Goal: Complete application form

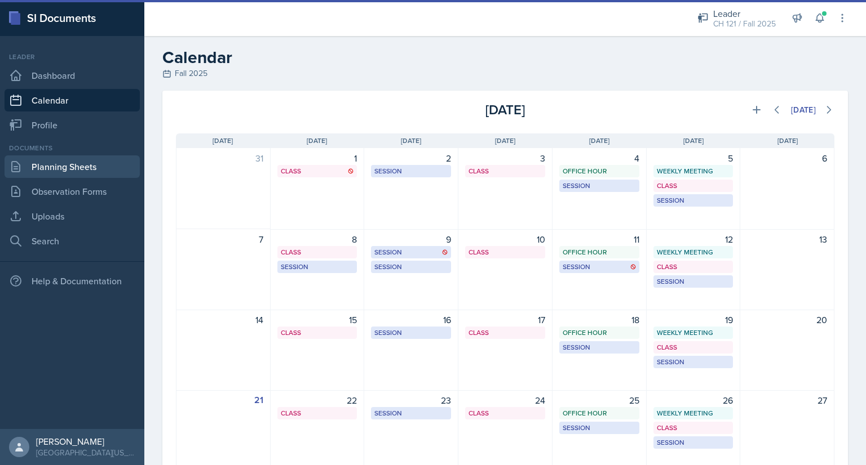
click at [89, 163] on link "Planning Sheets" at bounding box center [72, 167] width 135 height 23
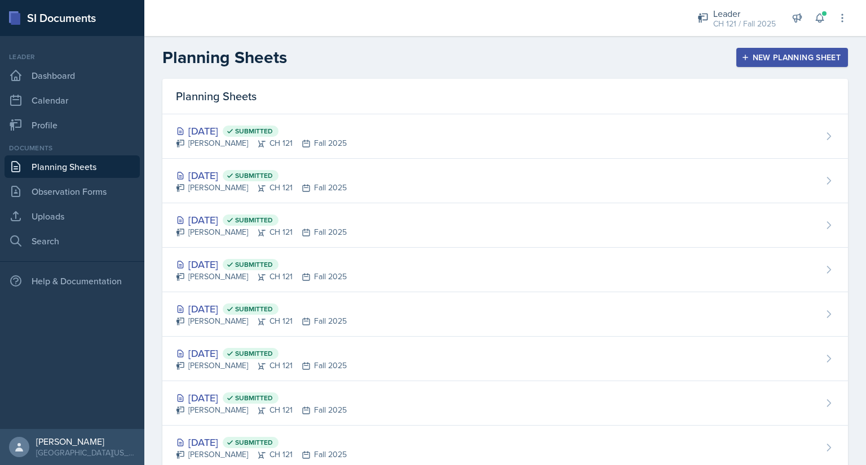
click at [760, 59] on div "New Planning Sheet" at bounding box center [791, 57] width 97 height 9
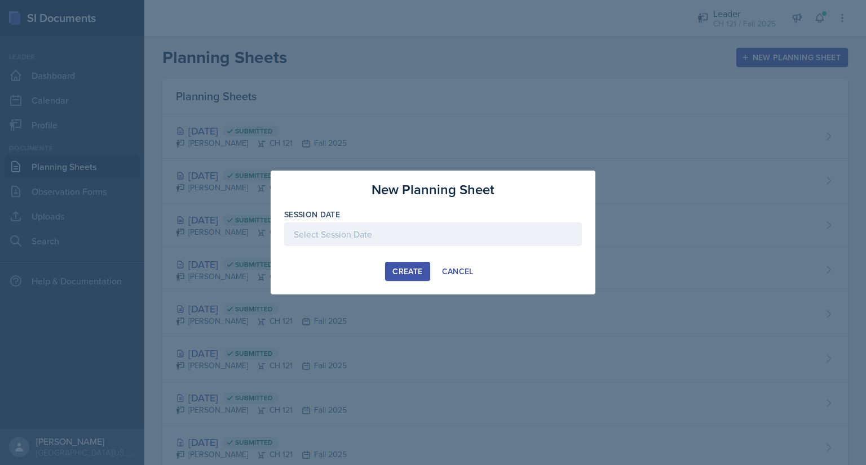
click at [418, 230] on div at bounding box center [433, 235] width 298 height 24
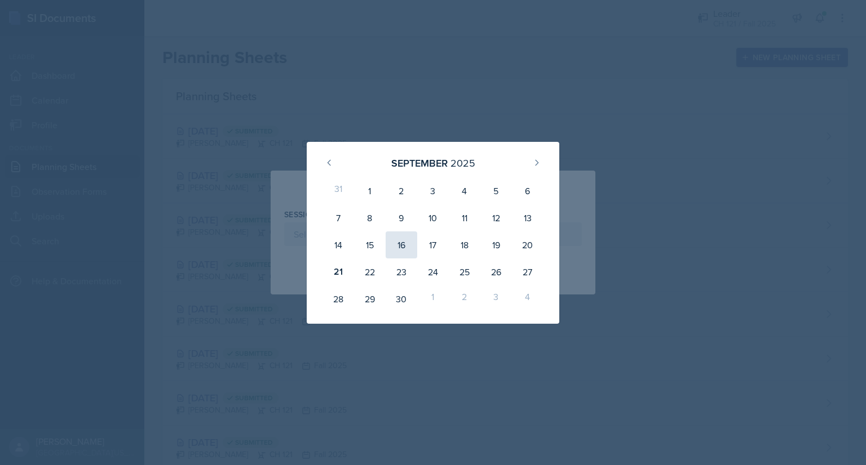
click at [400, 242] on div "16" at bounding box center [401, 245] width 32 height 27
type input "[DATE]"
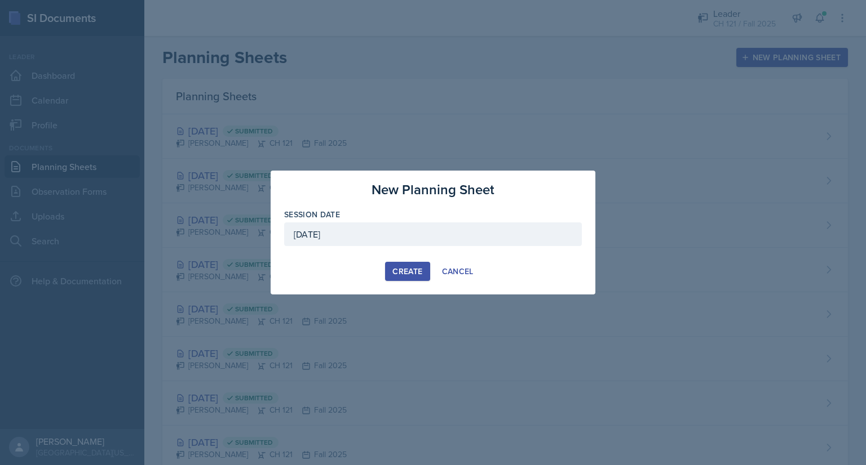
click at [407, 273] on div "Create" at bounding box center [407, 271] width 30 height 9
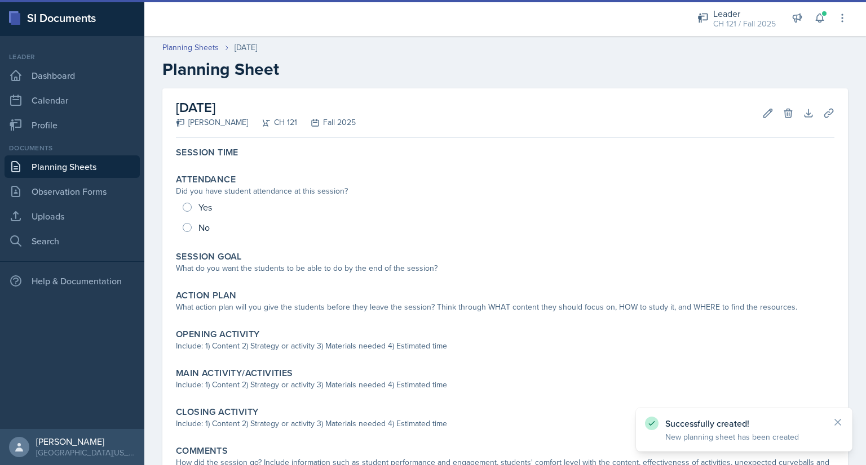
click at [55, 165] on link "Planning Sheets" at bounding box center [72, 167] width 135 height 23
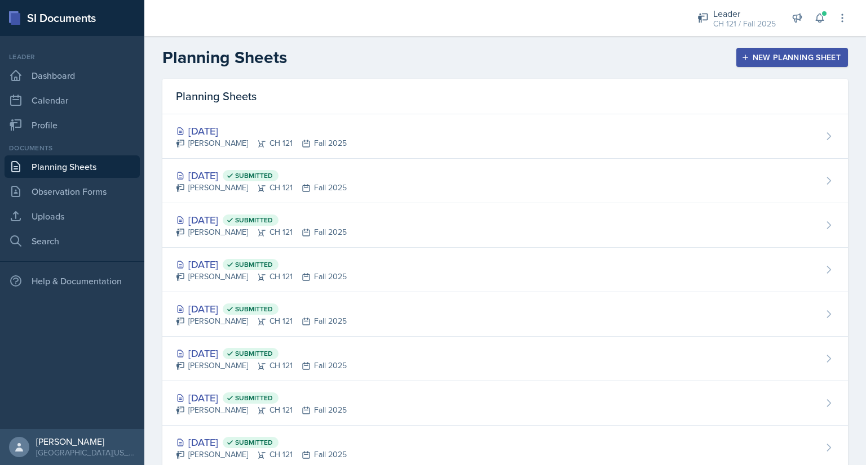
click at [789, 57] on div "New Planning Sheet" at bounding box center [791, 57] width 97 height 9
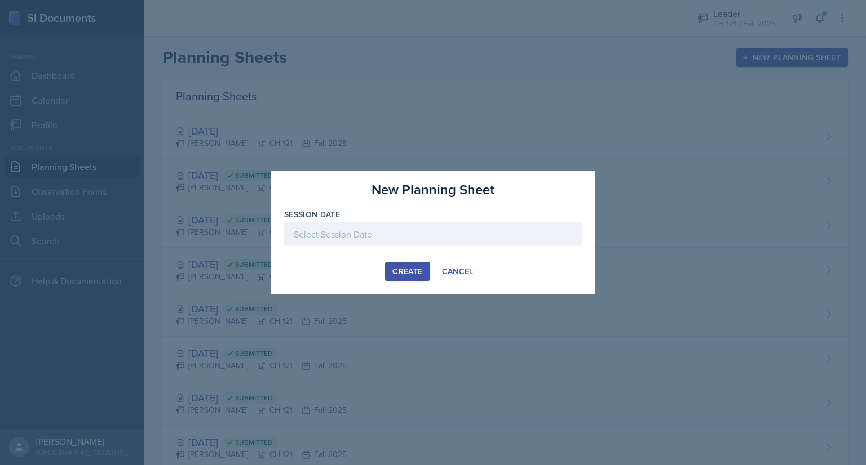
click at [458, 237] on div at bounding box center [433, 235] width 298 height 24
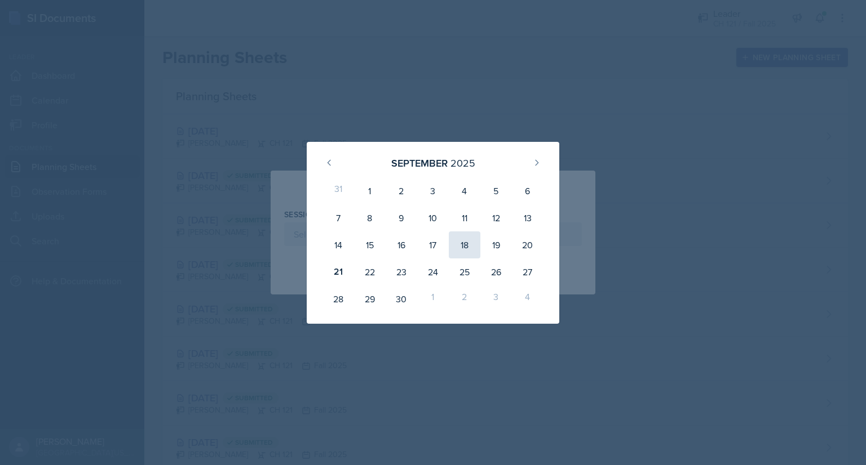
click at [469, 246] on div "18" at bounding box center [465, 245] width 32 height 27
type input "[DATE]"
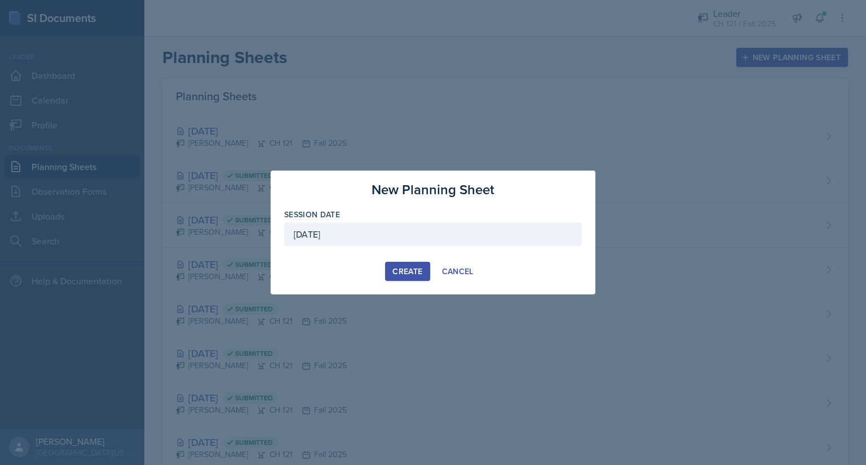
click at [401, 271] on div "Create" at bounding box center [407, 271] width 30 height 9
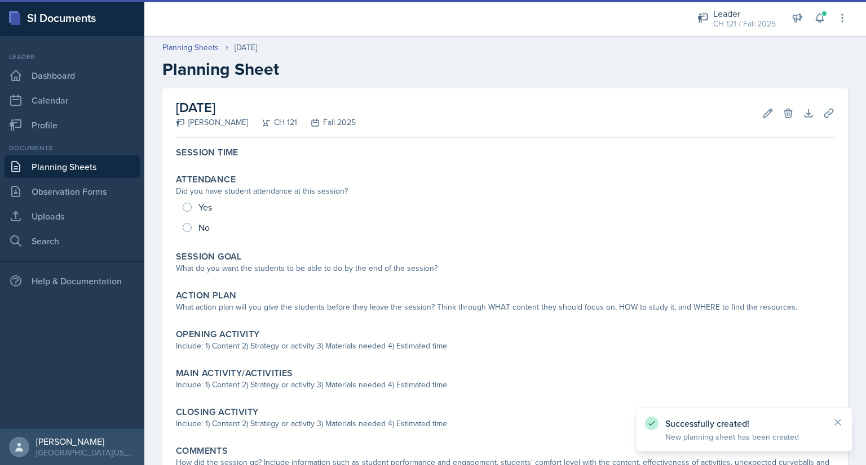
click at [56, 166] on link "Planning Sheets" at bounding box center [72, 167] width 135 height 23
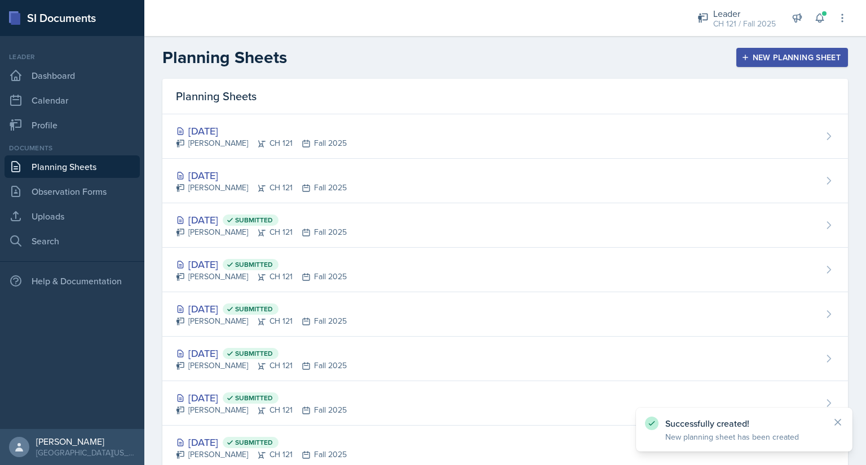
click at [743, 60] on div "New Planning Sheet" at bounding box center [791, 57] width 97 height 9
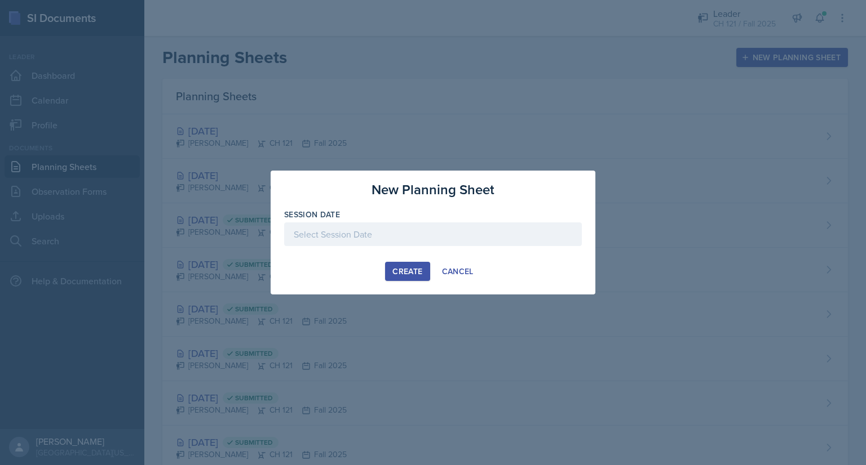
click at [396, 233] on div at bounding box center [433, 235] width 298 height 24
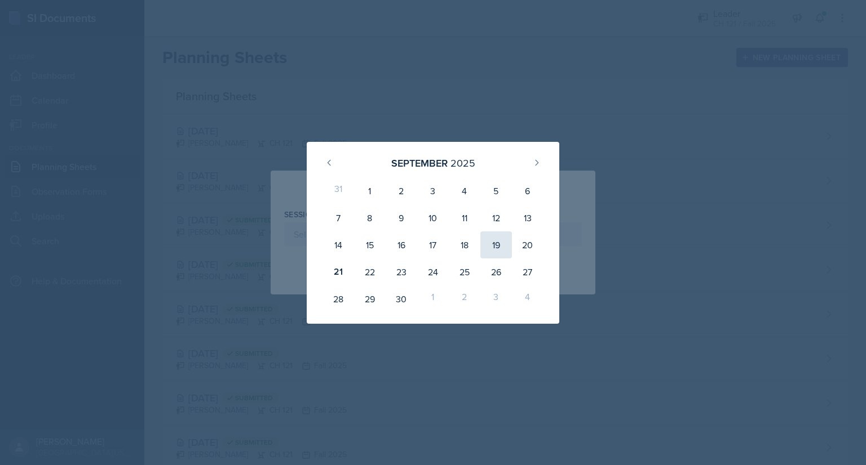
click at [500, 239] on div "19" at bounding box center [496, 245] width 32 height 27
type input "[DATE]"
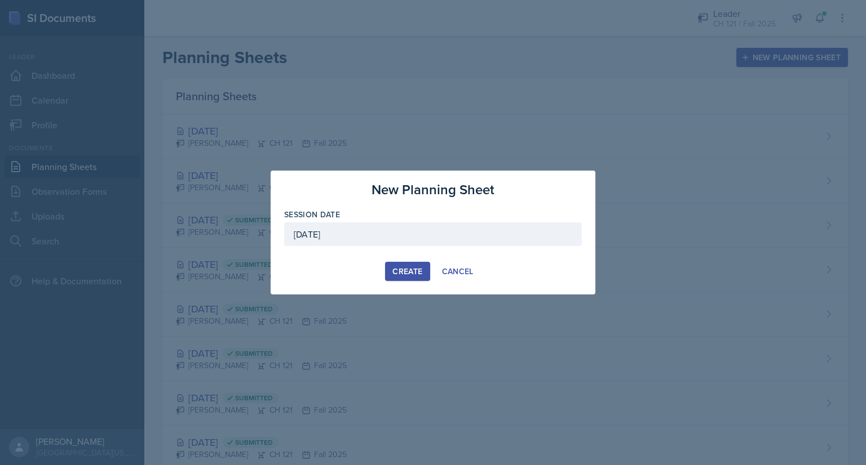
click at [410, 268] on div "Create" at bounding box center [407, 271] width 30 height 9
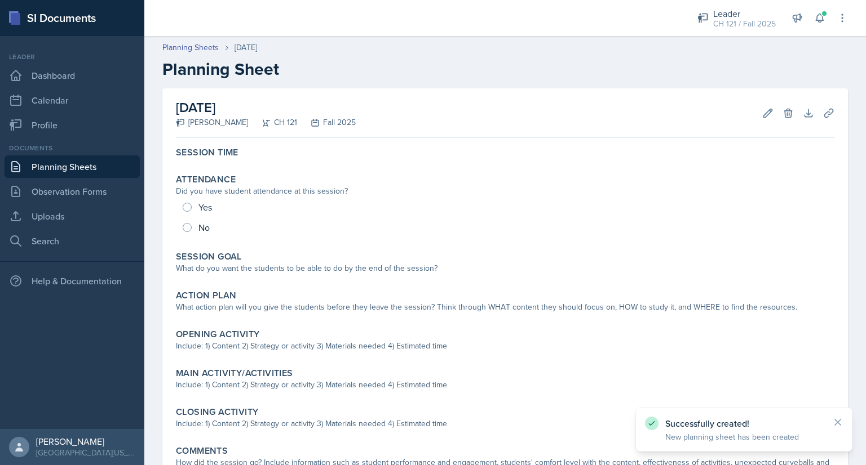
click at [76, 168] on link "Planning Sheets" at bounding box center [72, 167] width 135 height 23
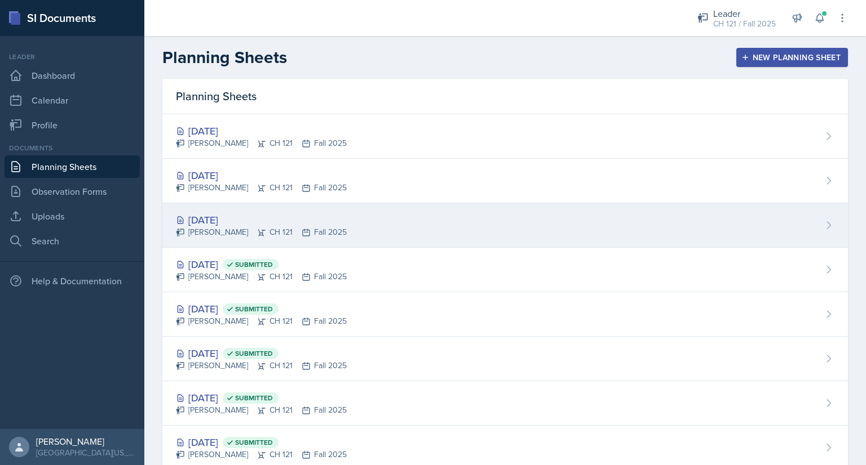
click at [416, 218] on div "[DATE] [PERSON_NAME] CH 121 Fall 2025" at bounding box center [504, 225] width 685 height 45
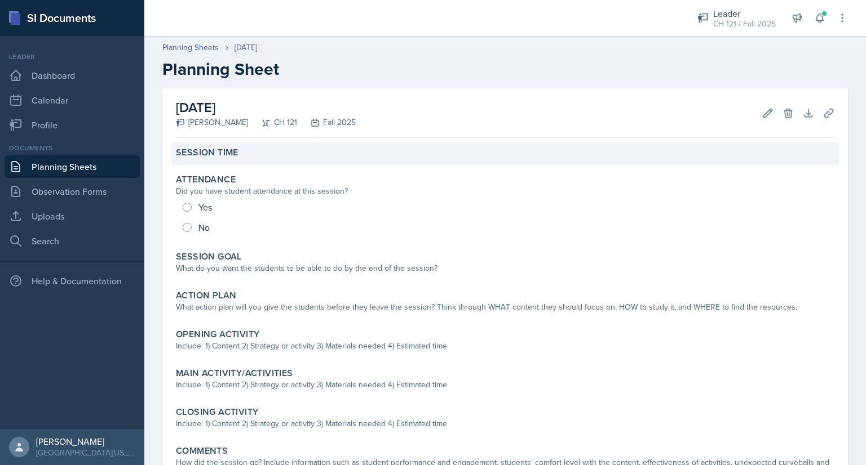
click at [264, 158] on div "Session Time" at bounding box center [505, 152] width 658 height 11
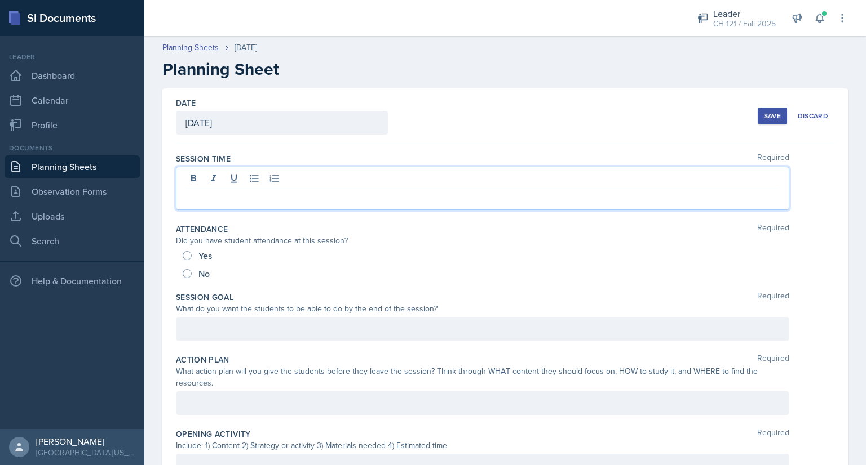
click at [263, 176] on div at bounding box center [482, 188] width 613 height 43
click at [547, 157] on div "Session Time Required" at bounding box center [505, 158] width 658 height 11
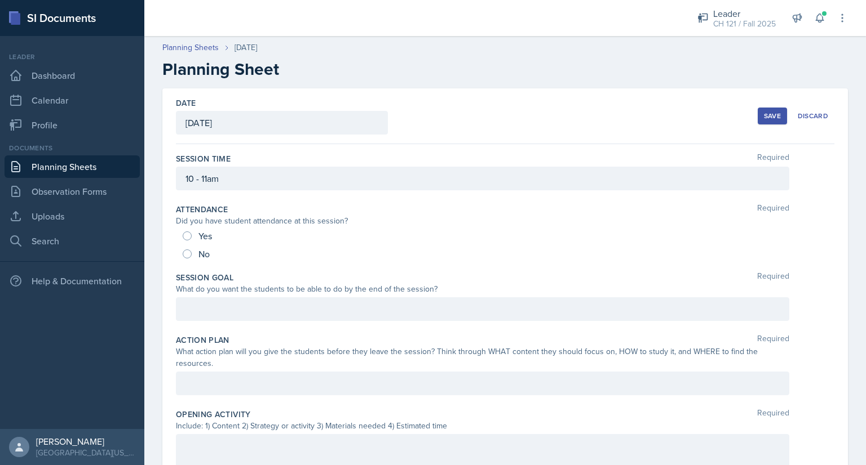
click at [764, 113] on div "Save" at bounding box center [772, 116] width 17 height 9
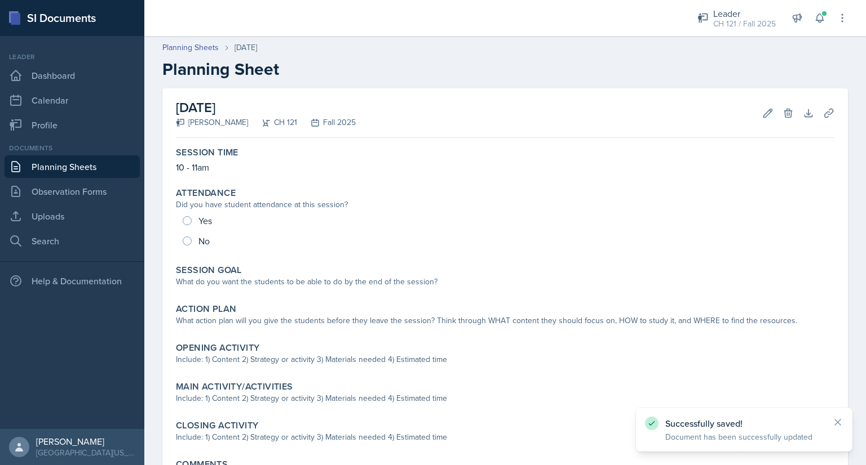
click at [68, 166] on link "Planning Sheets" at bounding box center [72, 167] width 135 height 23
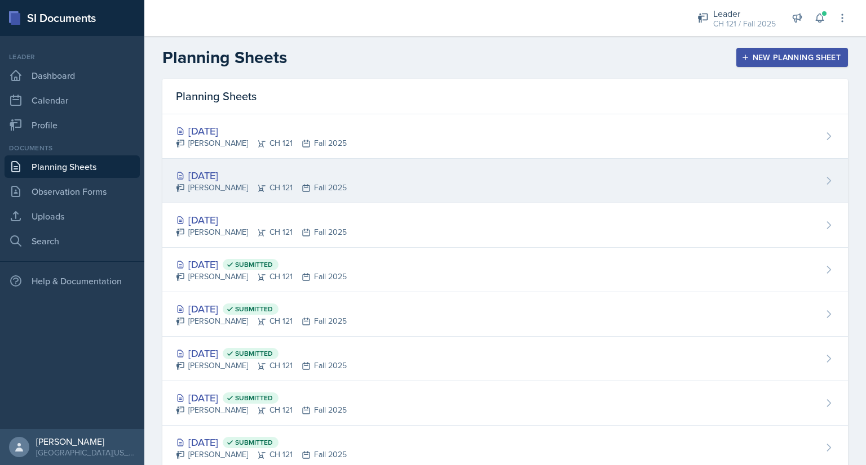
click at [399, 175] on div "[DATE] [PERSON_NAME] CH 121 Fall 2025" at bounding box center [504, 181] width 685 height 45
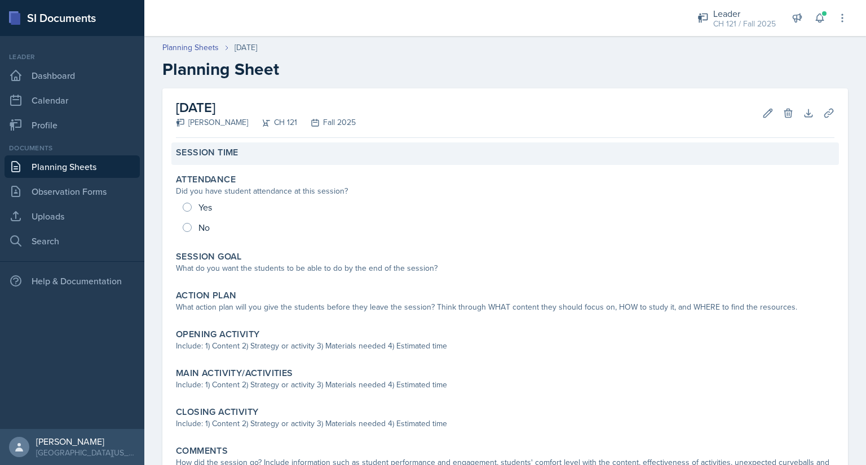
click at [300, 158] on div "Session Time" at bounding box center [504, 154] width 667 height 23
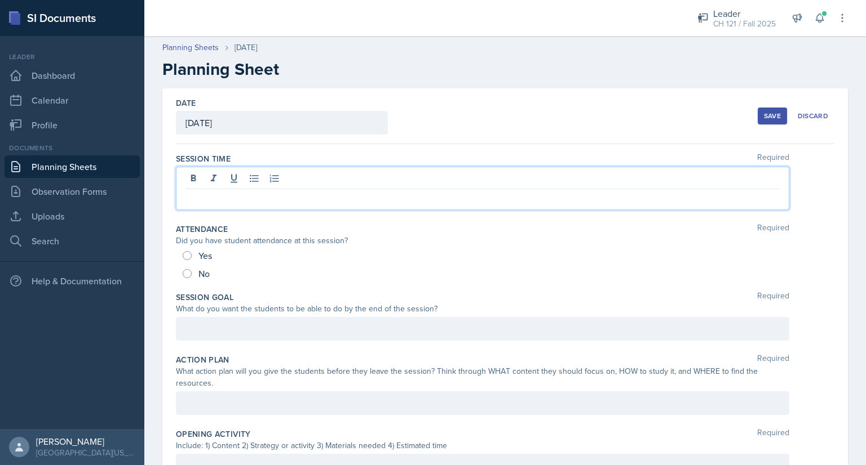
click at [322, 179] on div at bounding box center [482, 188] width 613 height 43
click at [764, 116] on div "Save" at bounding box center [772, 116] width 17 height 9
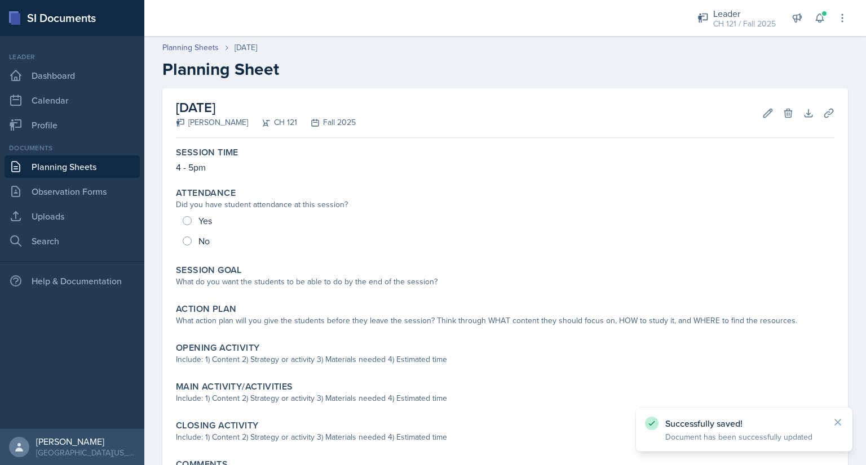
click at [60, 167] on link "Planning Sheets" at bounding box center [72, 167] width 135 height 23
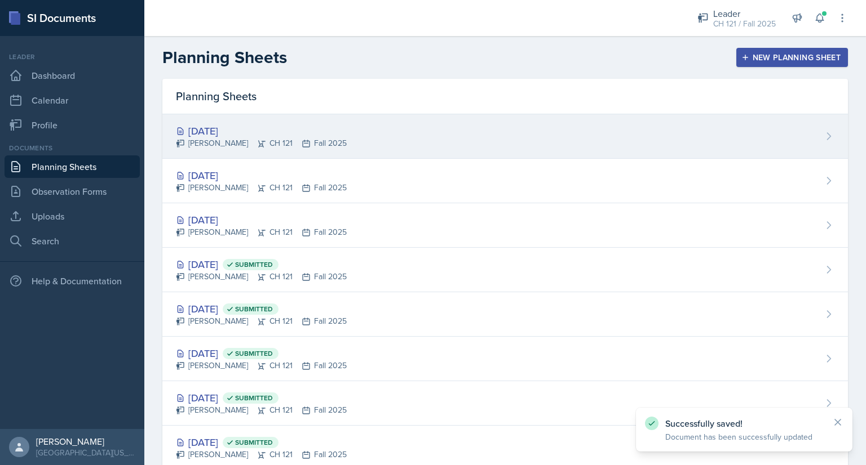
click at [374, 140] on div "[DATE] [PERSON_NAME] CH 121 Fall 2025" at bounding box center [504, 136] width 685 height 45
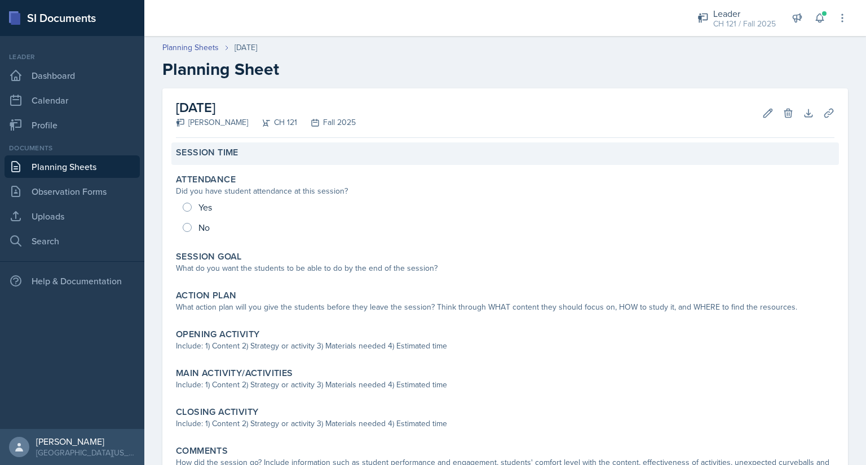
click at [257, 147] on div "Session Time" at bounding box center [505, 152] width 658 height 11
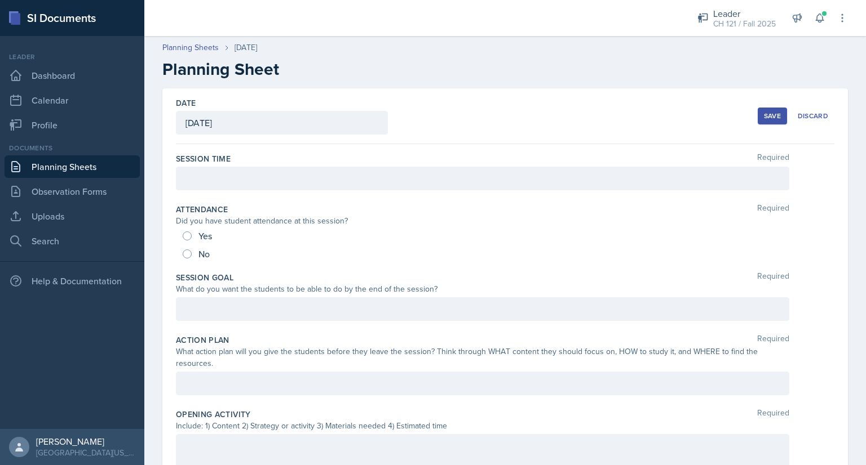
click at [209, 177] on div at bounding box center [482, 179] width 613 height 24
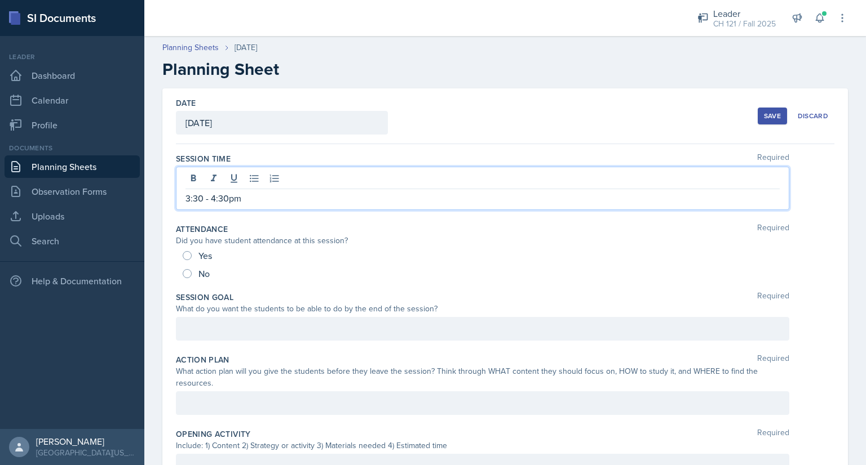
click at [201, 199] on p "3:30 - 4:30pm" at bounding box center [482, 199] width 594 height 14
click at [764, 119] on div "Save" at bounding box center [772, 116] width 17 height 9
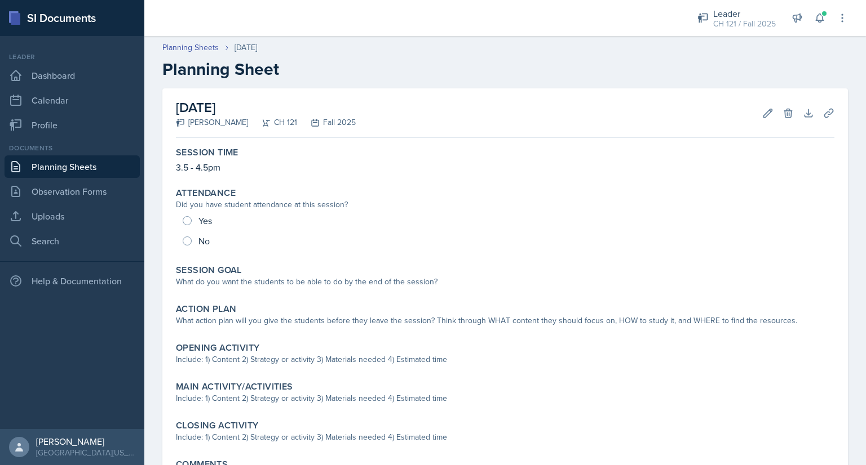
click at [52, 167] on link "Planning Sheets" at bounding box center [72, 167] width 135 height 23
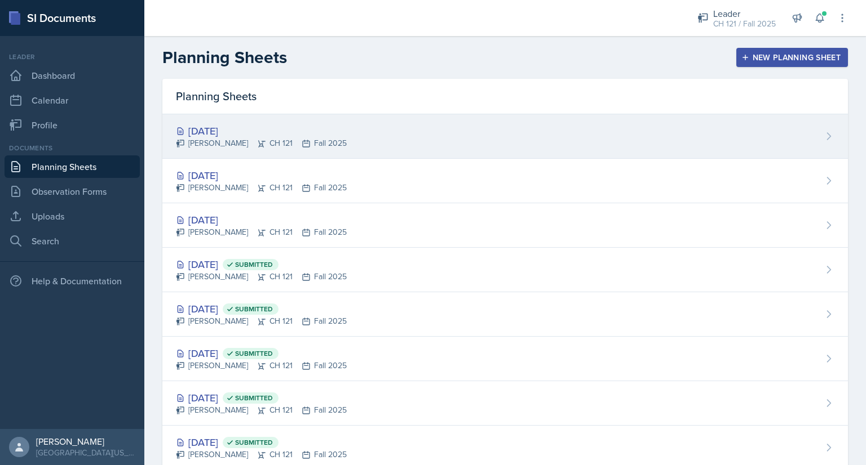
click at [416, 138] on div "[DATE] [PERSON_NAME] CH 121 Fall 2025" at bounding box center [504, 136] width 685 height 45
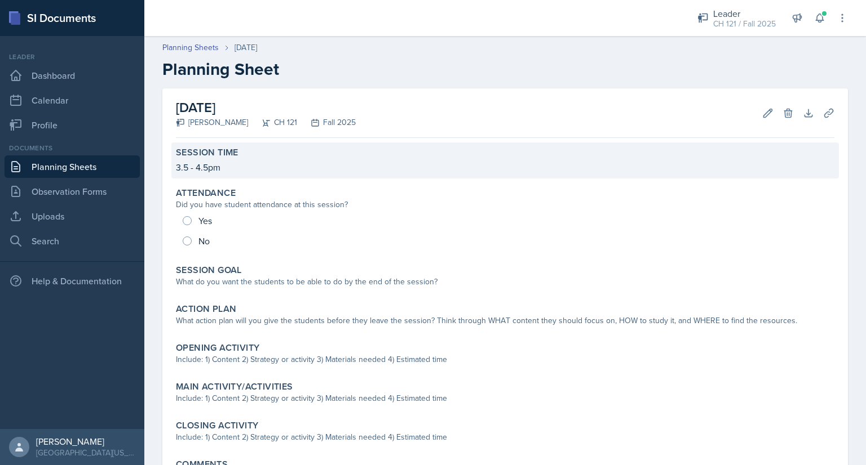
click at [256, 170] on p "3.5 - 4.5pm" at bounding box center [505, 168] width 658 height 14
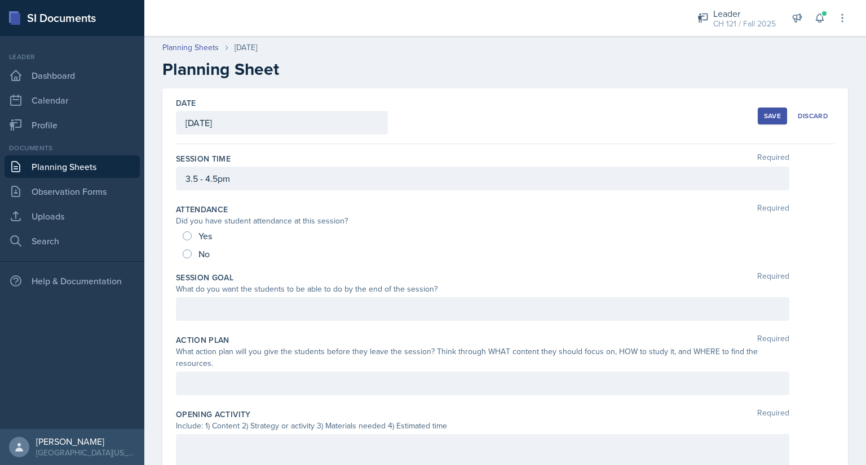
click at [189, 178] on div "3.5 - 4.5pm" at bounding box center [482, 179] width 613 height 24
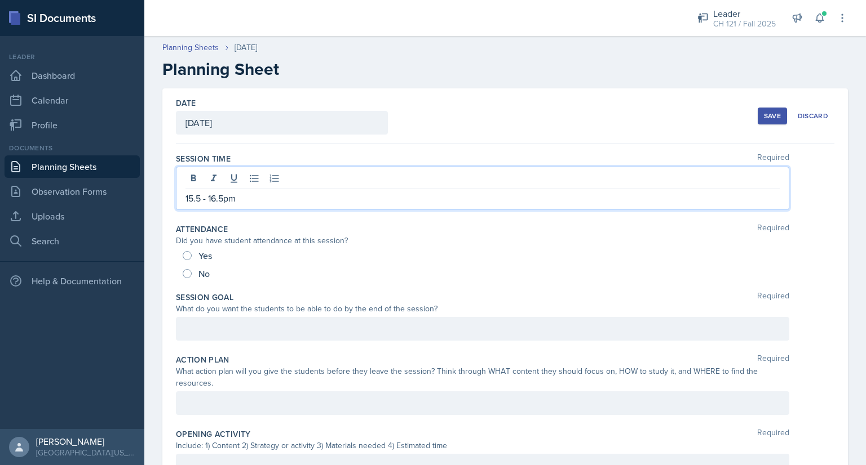
click at [255, 196] on p "15.5 - 16.5pm" at bounding box center [482, 199] width 594 height 14
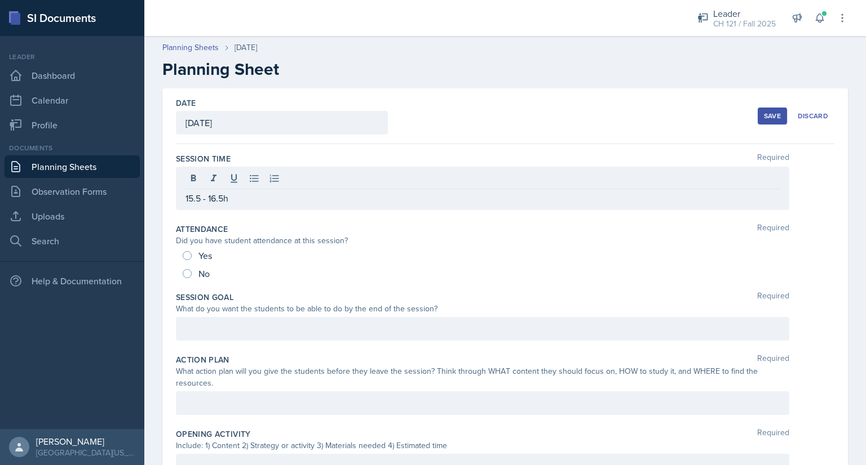
click at [764, 118] on div "Save" at bounding box center [772, 116] width 17 height 9
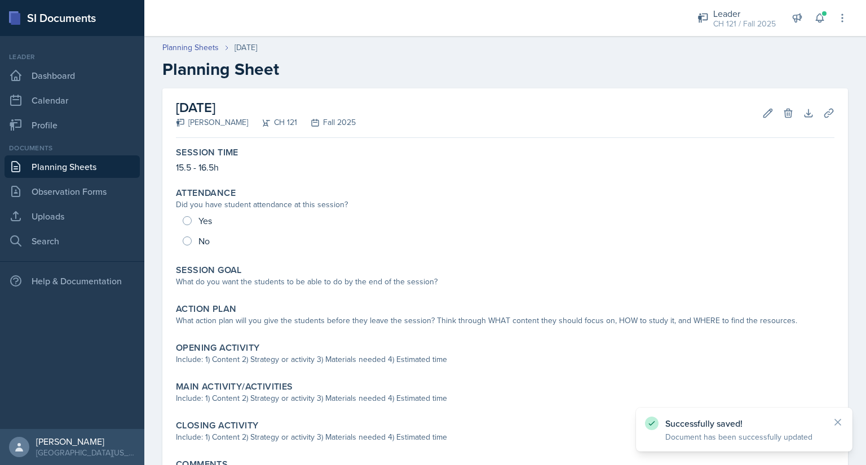
click at [69, 167] on link "Planning Sheets" at bounding box center [72, 167] width 135 height 23
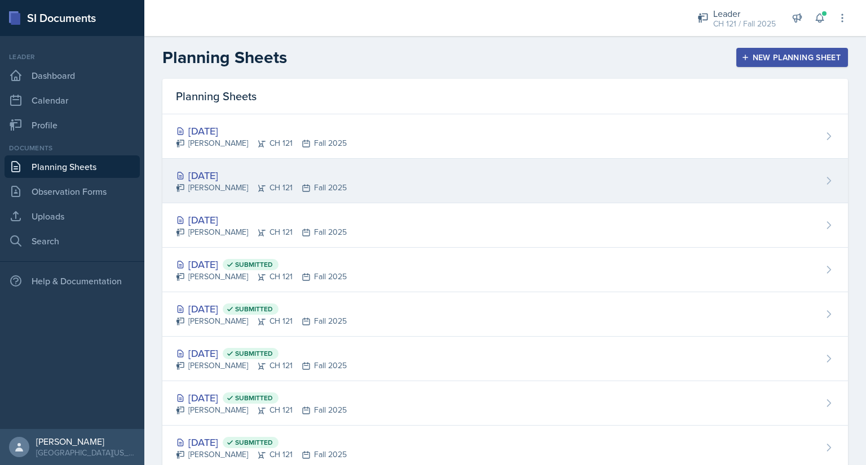
click at [375, 183] on div "[DATE] [PERSON_NAME] CH 121 Fall 2025" at bounding box center [504, 181] width 685 height 45
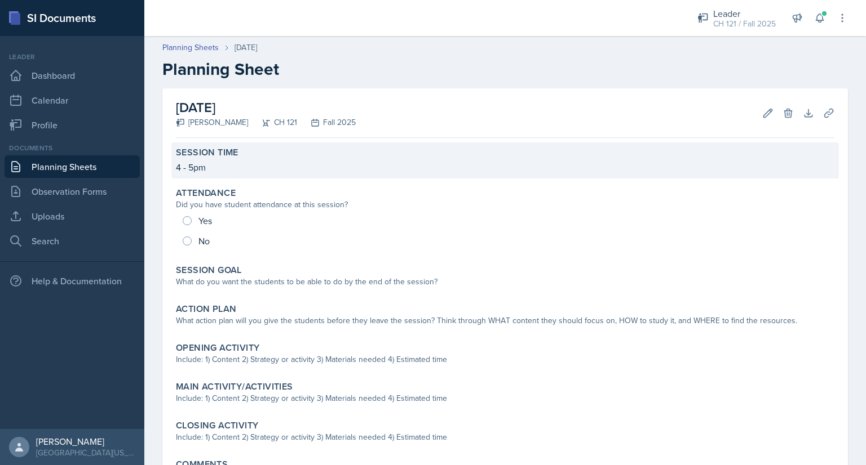
click at [247, 154] on div "Session Time" at bounding box center [505, 152] width 658 height 11
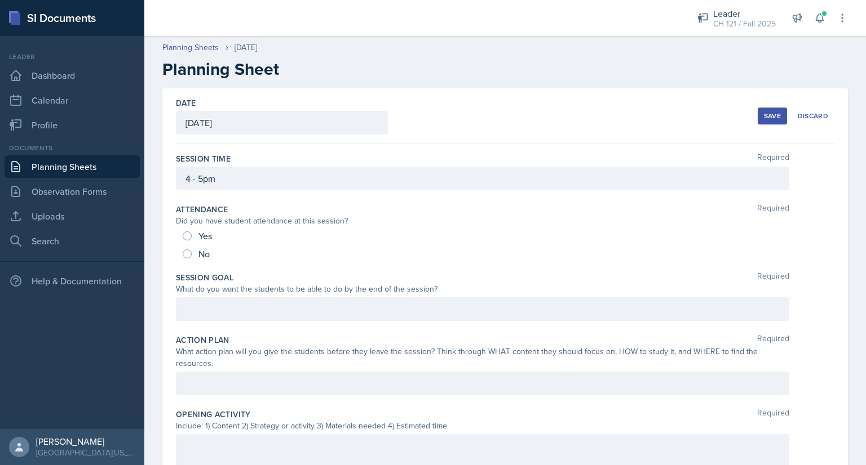
click at [220, 180] on div "4 - 5pm" at bounding box center [482, 179] width 613 height 24
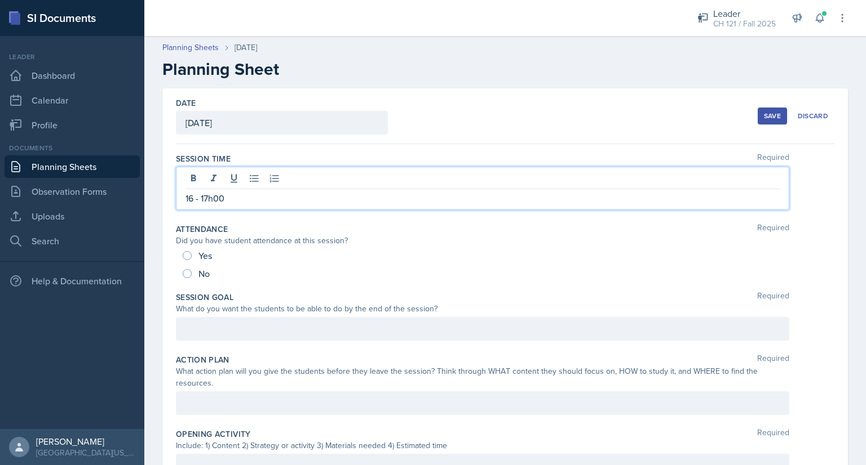
click at [764, 118] on div "Save" at bounding box center [772, 116] width 17 height 9
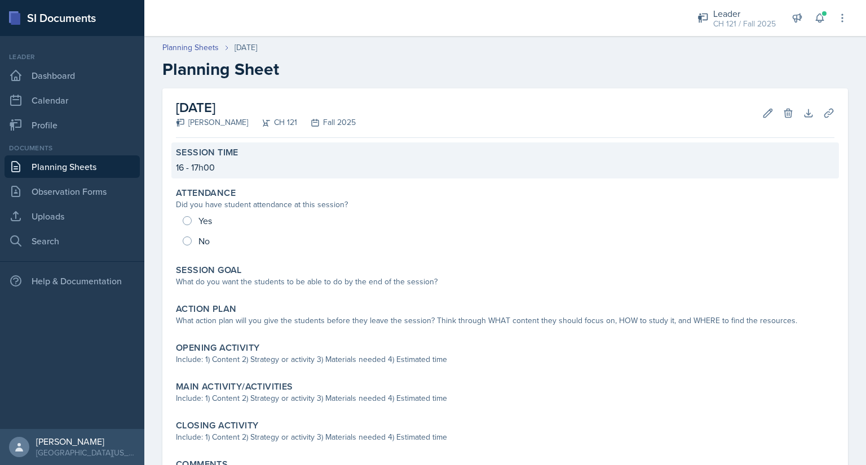
click at [270, 170] on p "16 - 17h00" at bounding box center [505, 168] width 658 height 14
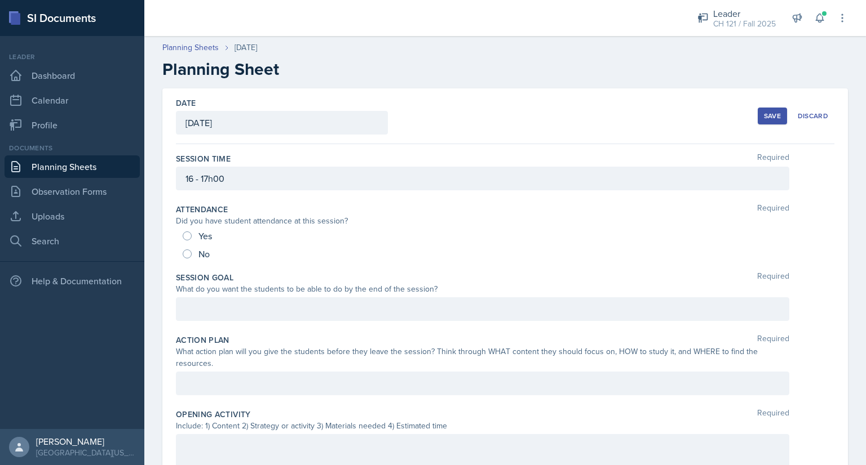
click at [192, 179] on div "16 - 17h00" at bounding box center [482, 179] width 613 height 24
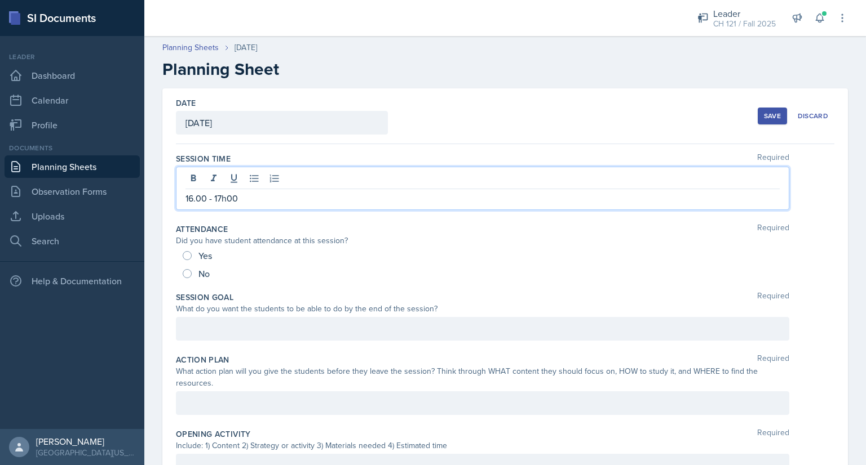
click at [252, 197] on p "16.00 - 17h00" at bounding box center [482, 199] width 594 height 14
click at [757, 116] on button "Save" at bounding box center [771, 116] width 29 height 17
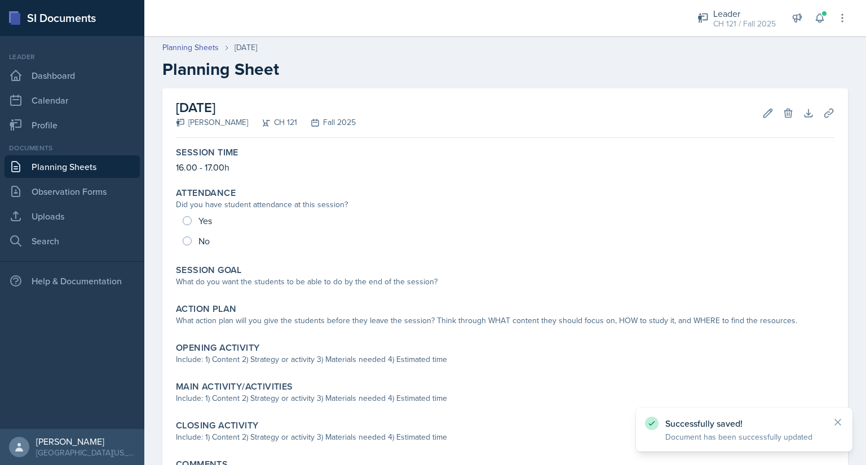
click at [97, 170] on link "Planning Sheets" at bounding box center [72, 167] width 135 height 23
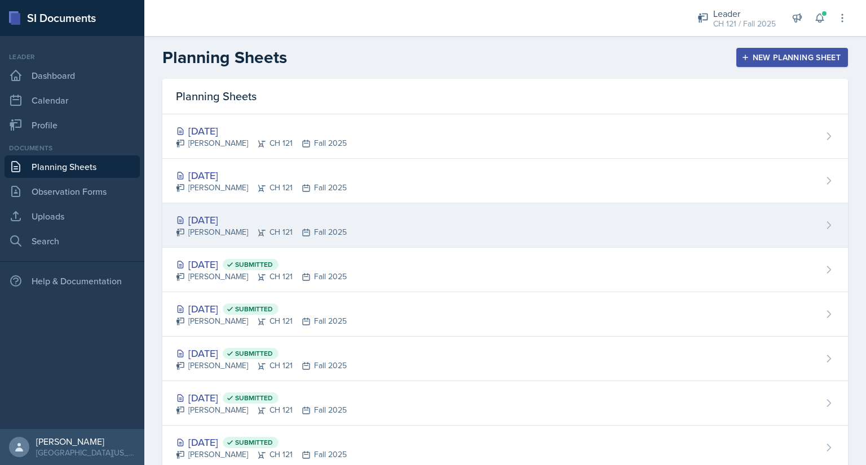
click at [427, 229] on div "[DATE] [PERSON_NAME] CH 121 Fall 2025" at bounding box center [504, 225] width 685 height 45
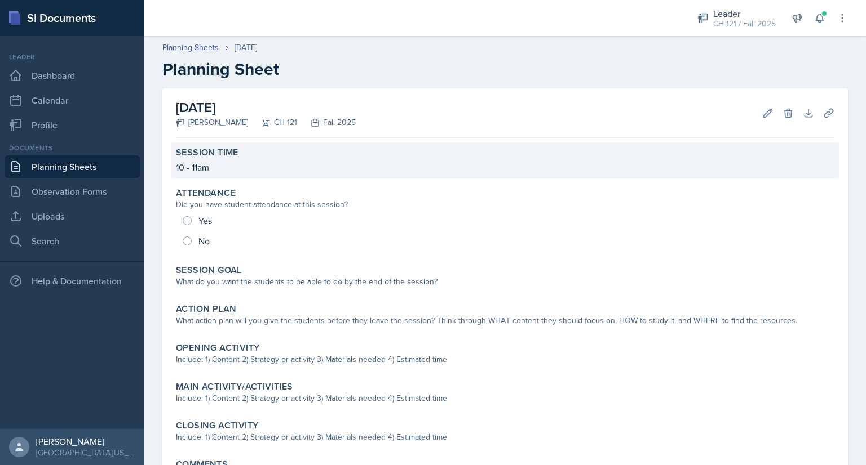
click at [221, 163] on p "10 - 11am" at bounding box center [505, 168] width 658 height 14
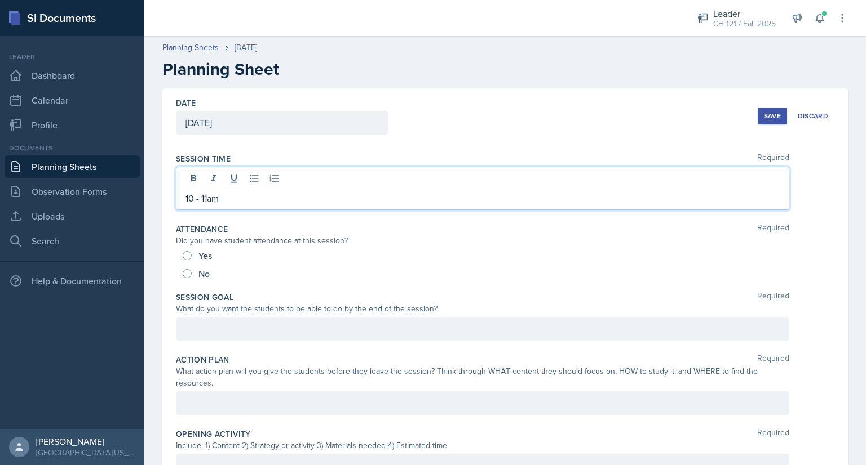
click at [192, 179] on div "10 - 11am" at bounding box center [482, 188] width 613 height 43
click at [764, 119] on div "Save" at bounding box center [772, 116] width 17 height 9
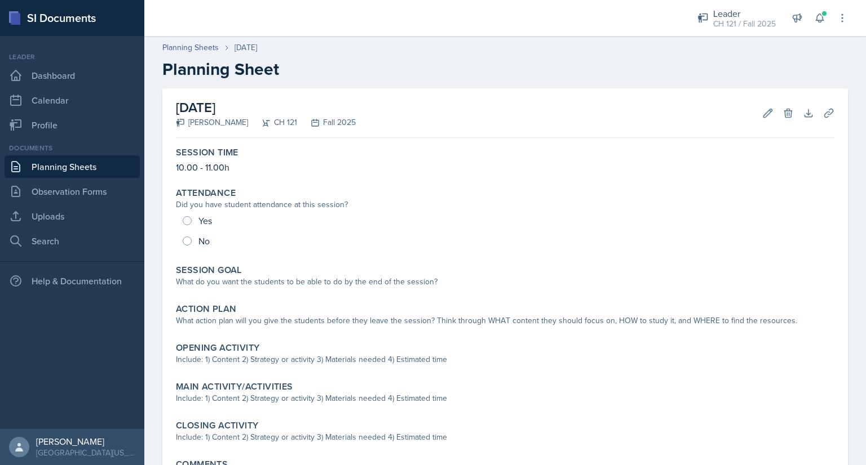
click at [55, 170] on link "Planning Sheets" at bounding box center [72, 167] width 135 height 23
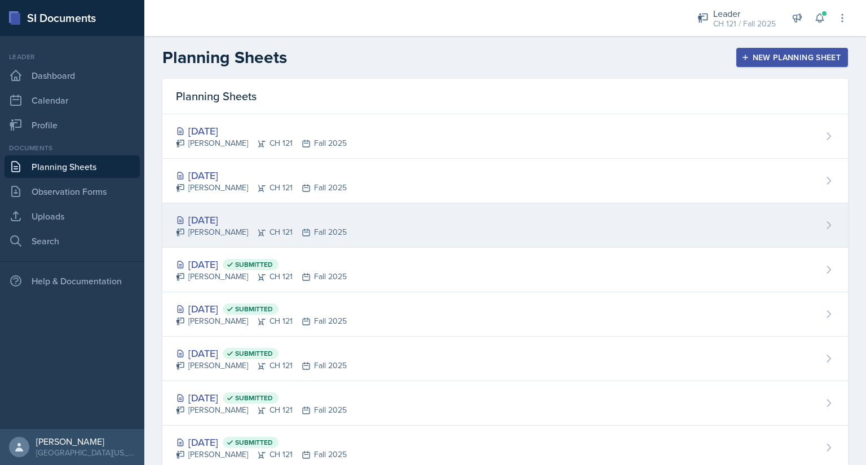
click at [213, 216] on div "[DATE]" at bounding box center [261, 219] width 171 height 15
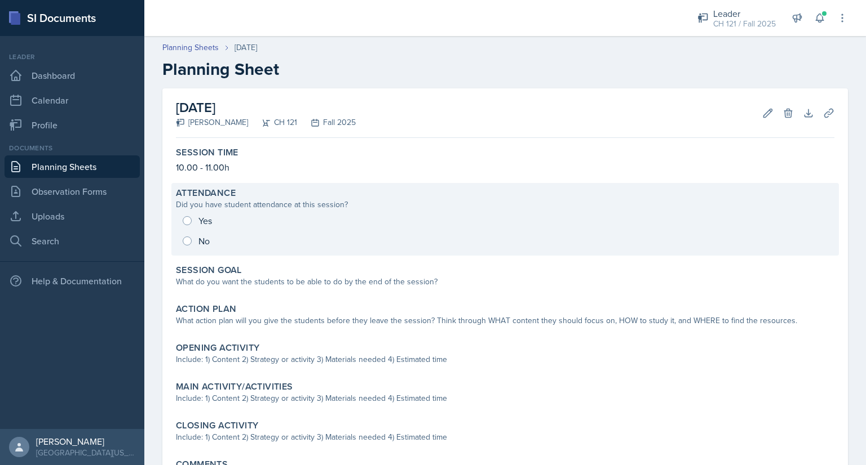
click at [183, 220] on div "Yes No" at bounding box center [505, 231] width 658 height 41
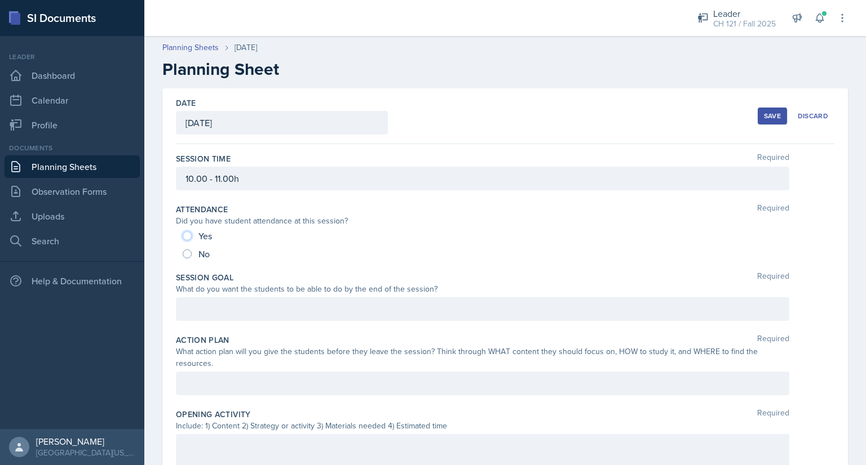
click at [183, 236] on input "Yes" at bounding box center [187, 236] width 9 height 9
radio input "true"
click at [92, 185] on link "Observation Forms" at bounding box center [72, 191] width 135 height 23
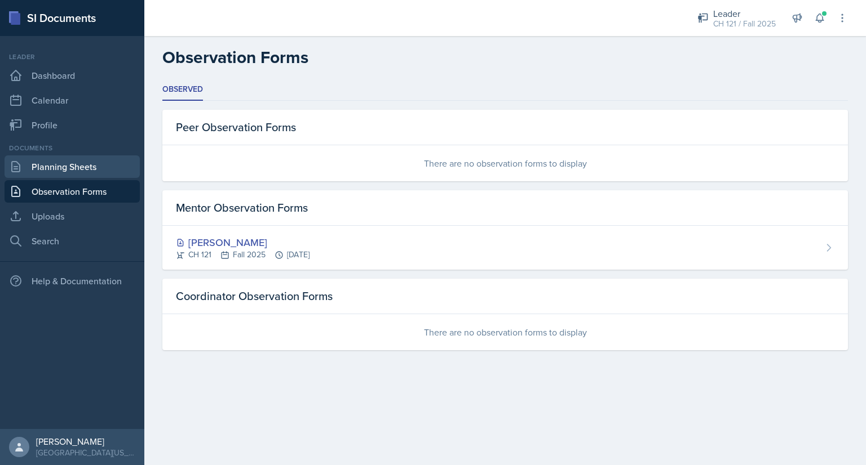
click at [90, 167] on link "Planning Sheets" at bounding box center [72, 167] width 135 height 23
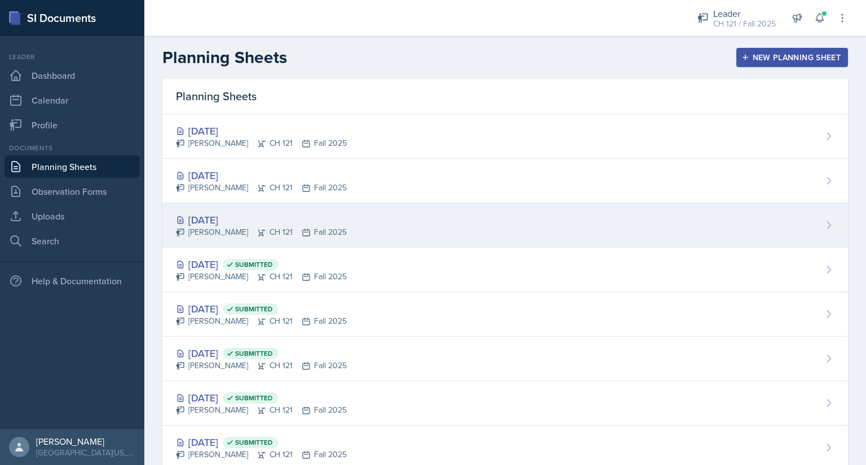
click at [233, 221] on div "[DATE]" at bounding box center [261, 219] width 171 height 15
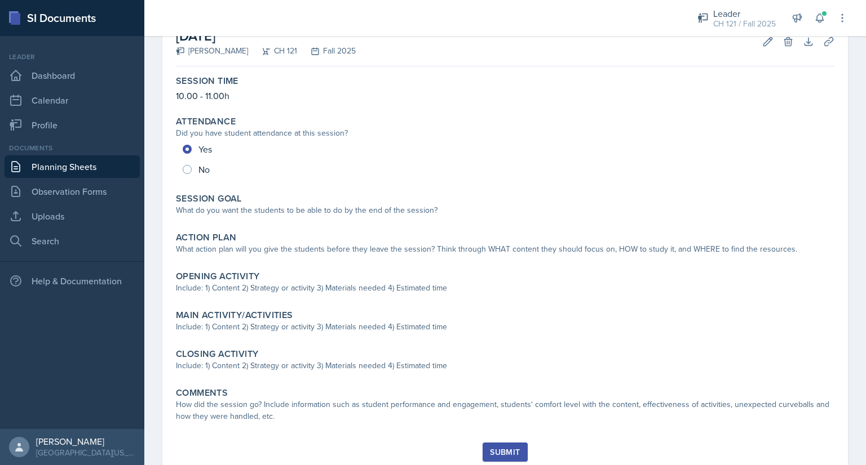
scroll to position [72, 0]
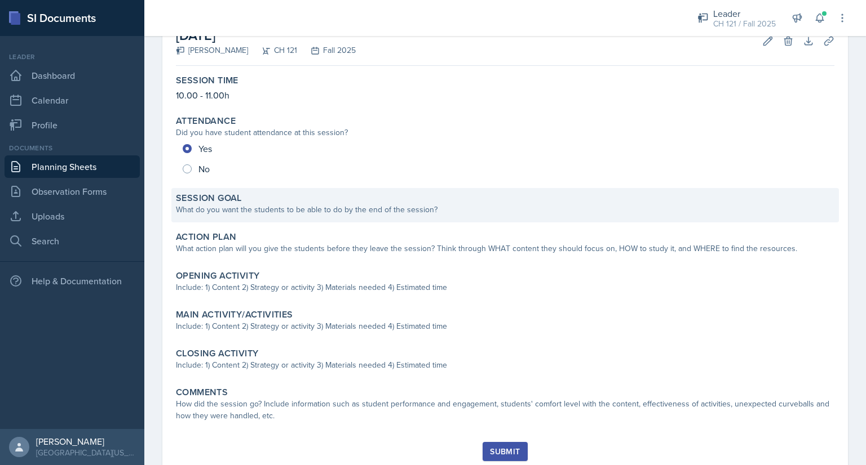
click at [311, 212] on div "What do you want the students to be able to do by the end of the session?" at bounding box center [505, 210] width 658 height 12
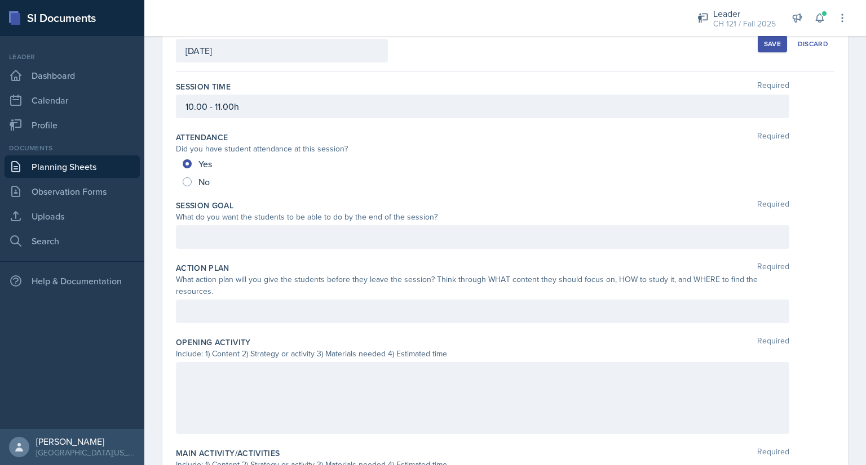
click at [304, 233] on div at bounding box center [482, 237] width 613 height 24
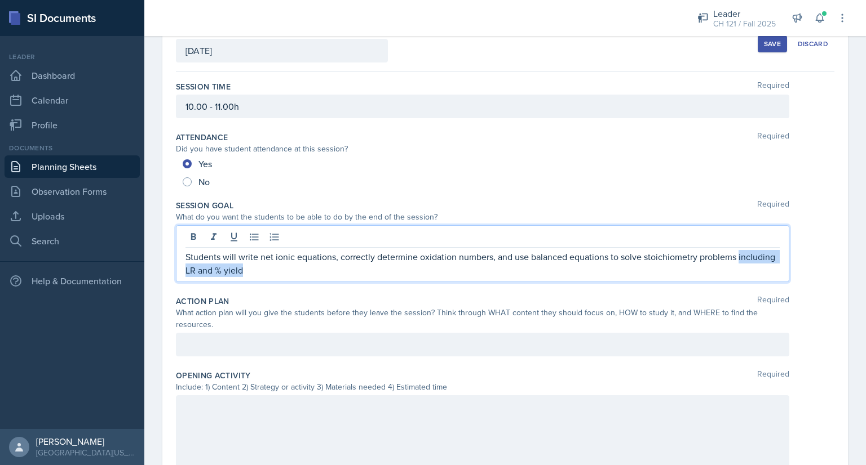
drag, startPoint x: 329, startPoint y: 268, endPoint x: 176, endPoint y: 272, distance: 152.8
click at [176, 272] on div "Students will write net ionic equations, correctly determine oxidation numbers,…" at bounding box center [482, 253] width 613 height 57
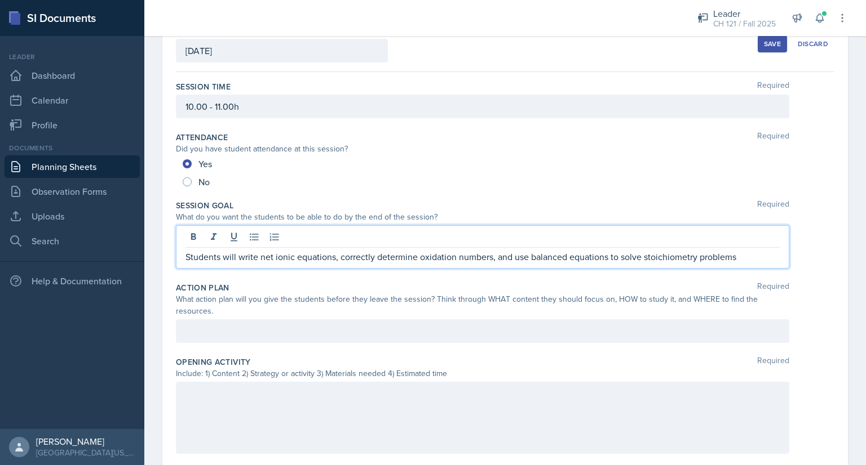
click at [238, 320] on div at bounding box center [482, 332] width 613 height 24
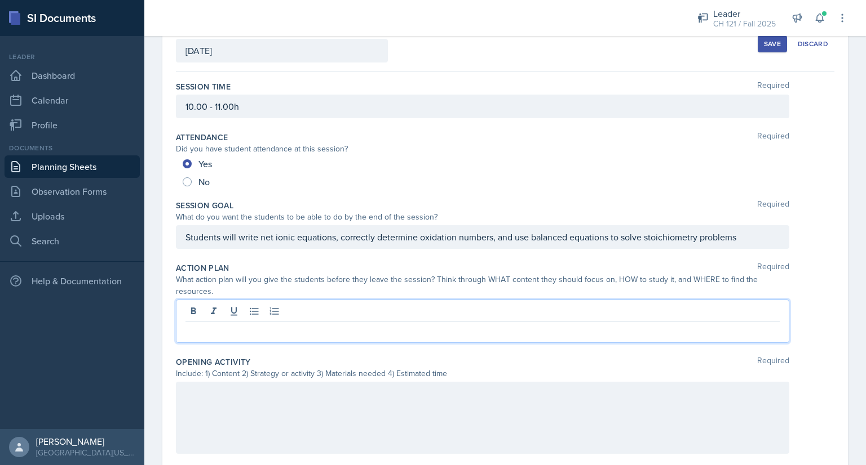
scroll to position [92, 0]
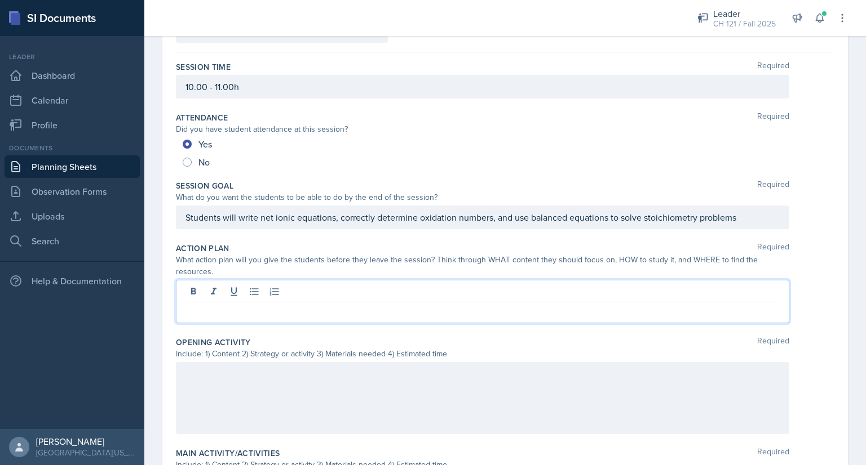
paste div
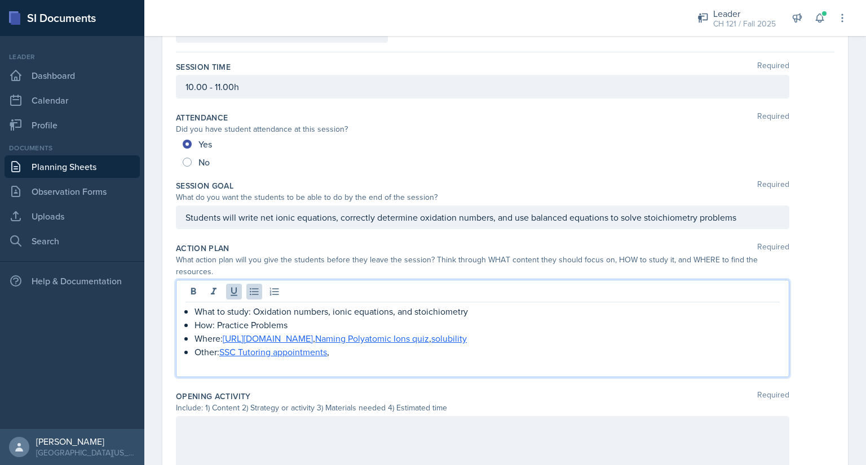
click at [485, 339] on p "Where: [URL][DOMAIN_NAME] , Naming Polyatomic Ions quiz , solubility" at bounding box center [486, 339] width 585 height 14
drag, startPoint x: 516, startPoint y: 340, endPoint x: 464, endPoint y: 343, distance: 52.5
click at [464, 343] on p "Where: [URL][DOMAIN_NAME] , Naming Polyatomic Ions quiz , solubility , PASS fol…" at bounding box center [486, 339] width 585 height 14
click at [370, 363] on p at bounding box center [482, 366] width 594 height 14
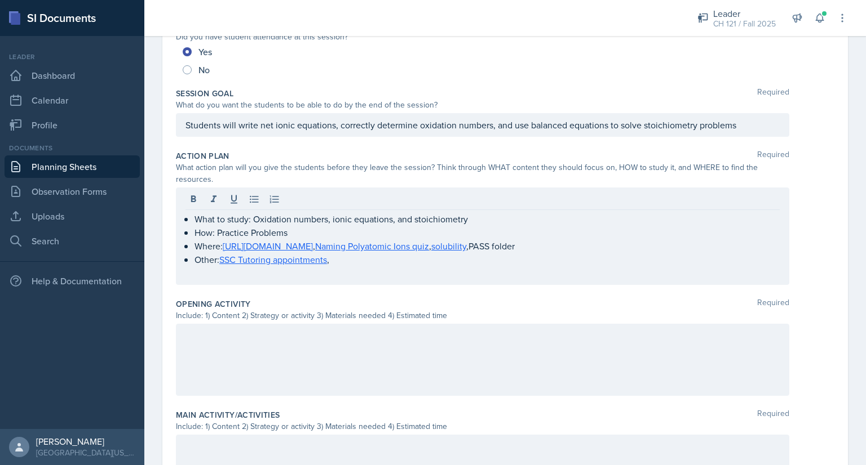
click at [331, 366] on div at bounding box center [482, 360] width 613 height 72
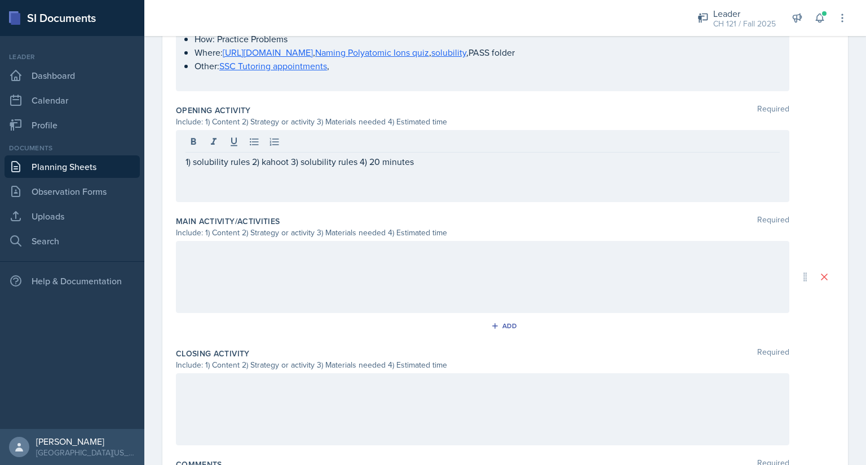
click at [373, 283] on div at bounding box center [482, 277] width 613 height 72
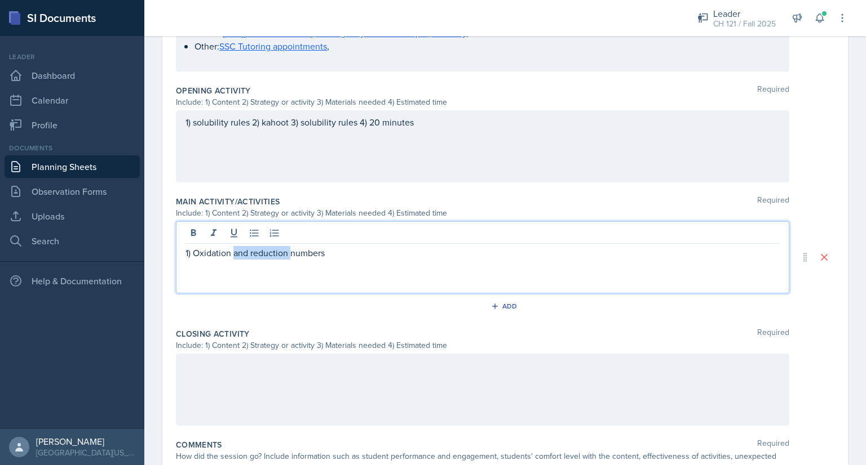
drag, startPoint x: 232, startPoint y: 250, endPoint x: 291, endPoint y: 258, distance: 59.2
click at [291, 258] on div "1) Oxidation and reduction numbers" at bounding box center [482, 257] width 613 height 72
click at [273, 250] on p "1) Oxidation numbers" at bounding box center [482, 253] width 594 height 14
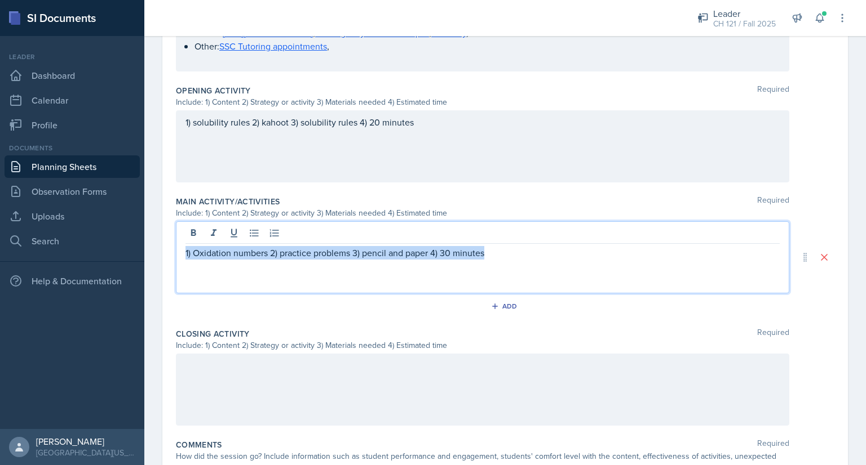
drag, startPoint x: 511, startPoint y: 251, endPoint x: 175, endPoint y: 244, distance: 335.4
click at [175, 244] on div "Date [DATE] [DATE] 31 1 2 3 4 5 6 7 8 9 10 11 12 13 14 15 16 17 18 19 20 21 22 …" at bounding box center [504, 114] width 685 height 808
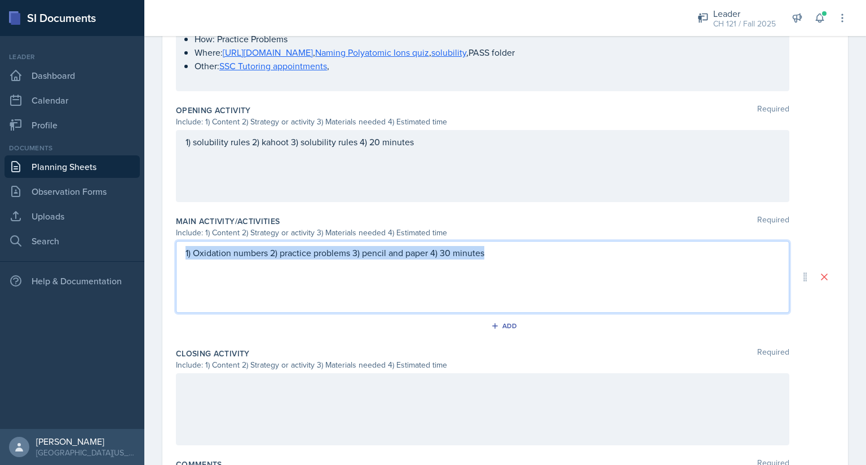
copy p "1) Oxidation numbers 2) practice problems 3) pencil and paper 4) 30 minutes"
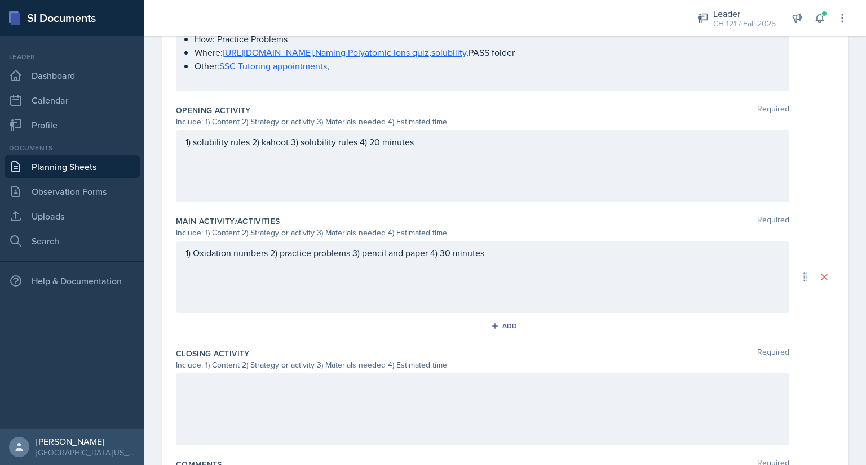
click at [249, 400] on div at bounding box center [482, 410] width 613 height 72
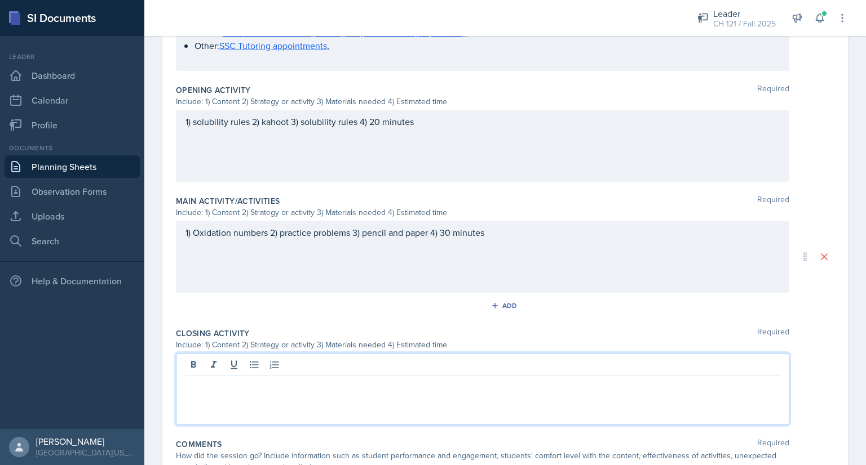
paste div
click at [300, 385] on p "1) Oxidation numbers 2) practice problems 3) pencil and paper 4) 30 minutes" at bounding box center [482, 385] width 594 height 14
drag, startPoint x: 266, startPoint y: 386, endPoint x: 194, endPoint y: 383, distance: 72.2
click at [194, 383] on p "1) Oxidation numbers 2) challenge problems 3) pencil and paper 4) 30 minutes" at bounding box center [482, 385] width 594 height 14
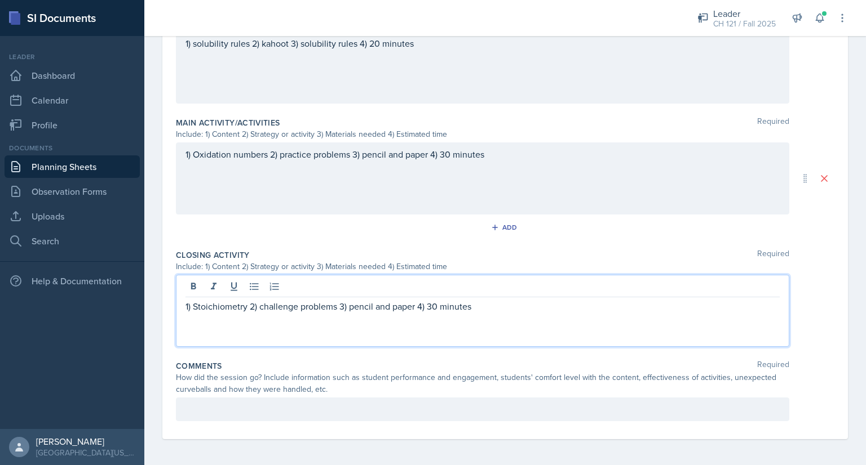
scroll to position [476, 0]
click at [228, 413] on p at bounding box center [482, 409] width 594 height 14
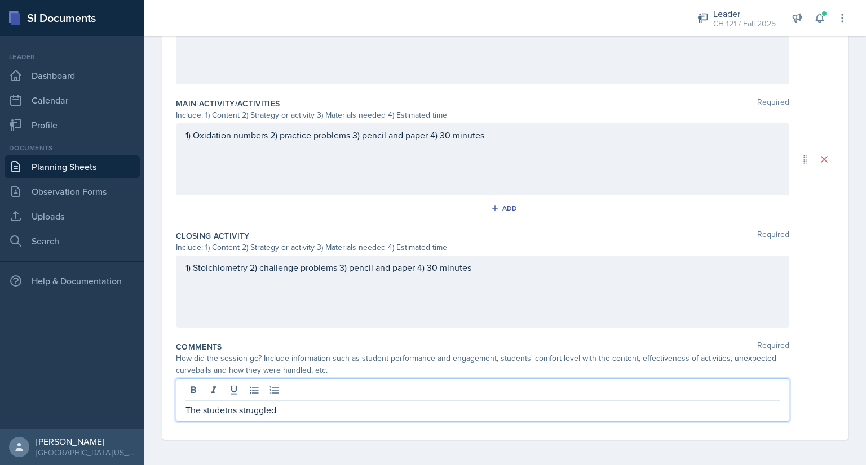
click at [228, 411] on p "The studetns struggled" at bounding box center [482, 410] width 594 height 14
click at [295, 413] on p "The students struggled" at bounding box center [482, 410] width 594 height 14
click at [547, 411] on p "The students struggled a lot more with oxidation numbers than I expected so I h…" at bounding box center [482, 410] width 594 height 14
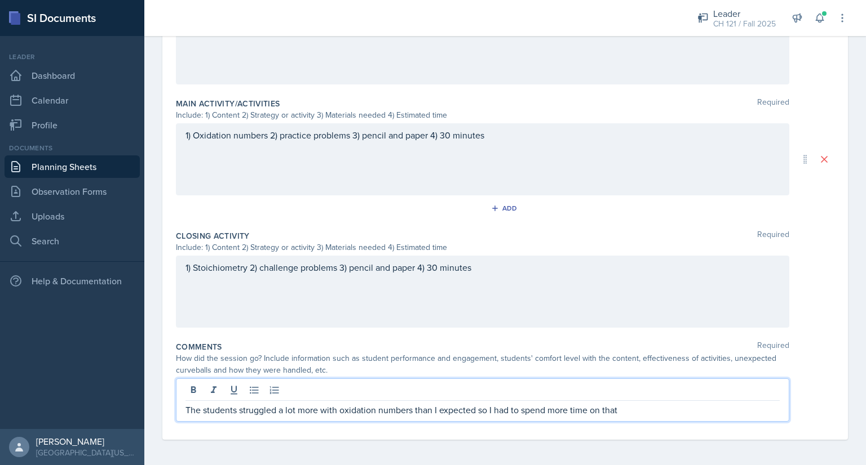
click at [626, 407] on p "The students struggled a lot more with oxidation numbers than I expected so I h…" at bounding box center [482, 410] width 594 height 14
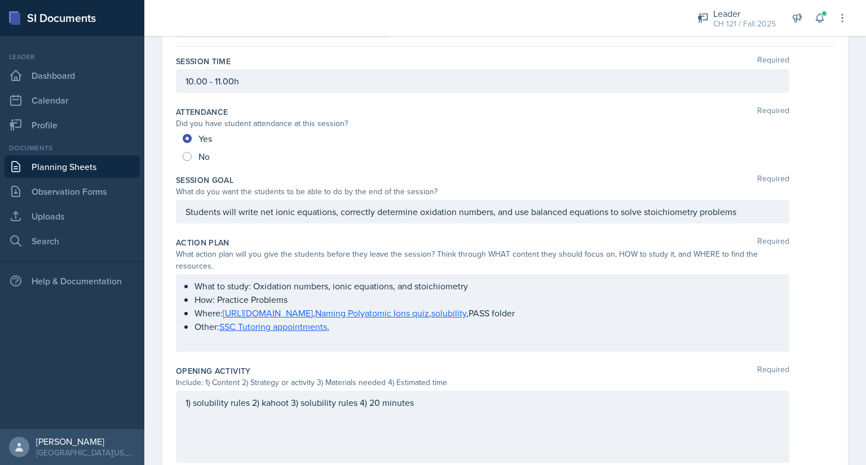
scroll to position [57, 0]
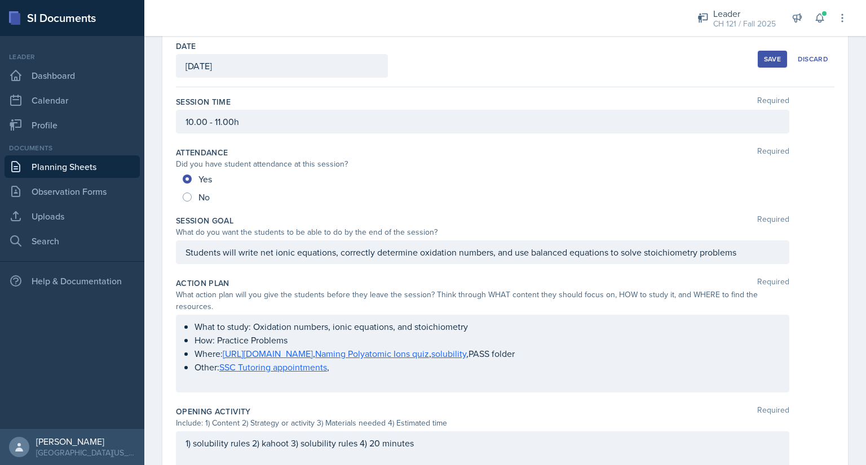
click at [757, 57] on button "Save" at bounding box center [771, 59] width 29 height 17
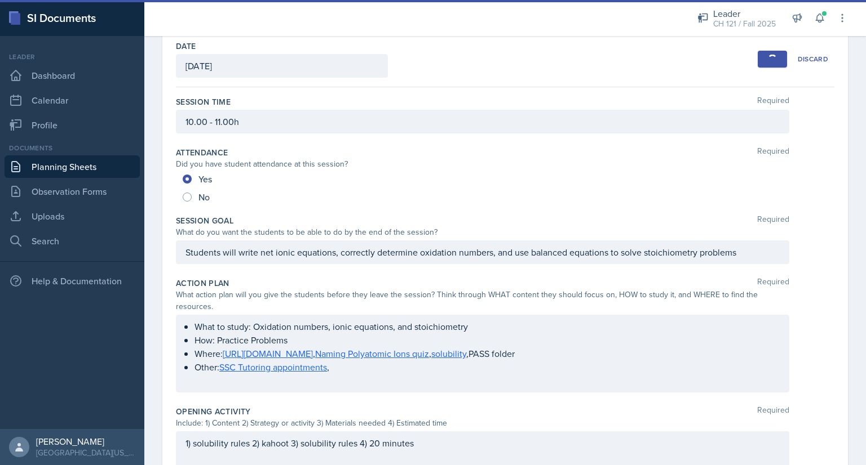
scroll to position [61, 0]
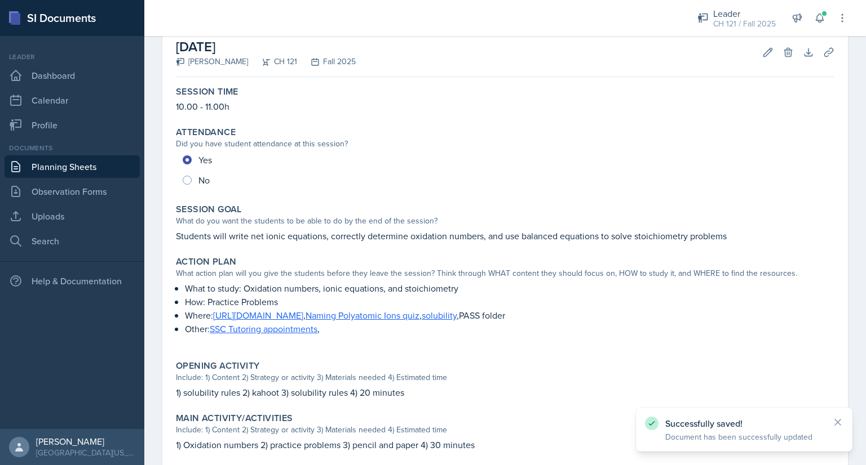
click at [110, 162] on link "Planning Sheets" at bounding box center [72, 167] width 135 height 23
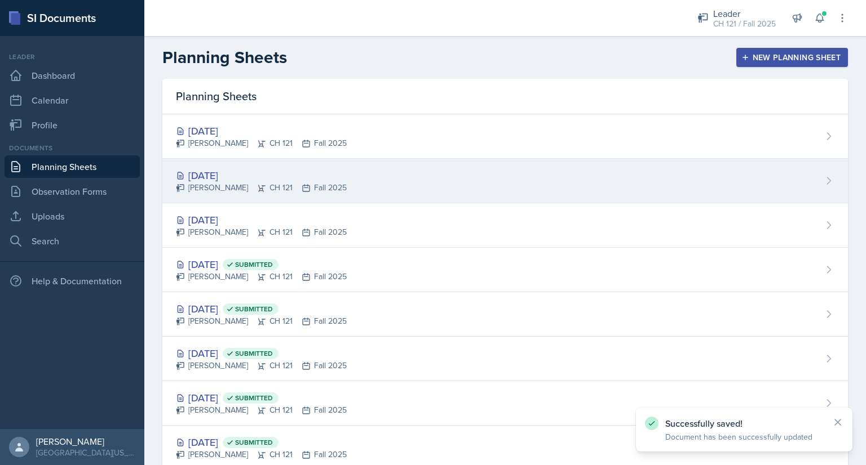
click at [227, 173] on div "[DATE]" at bounding box center [261, 175] width 171 height 15
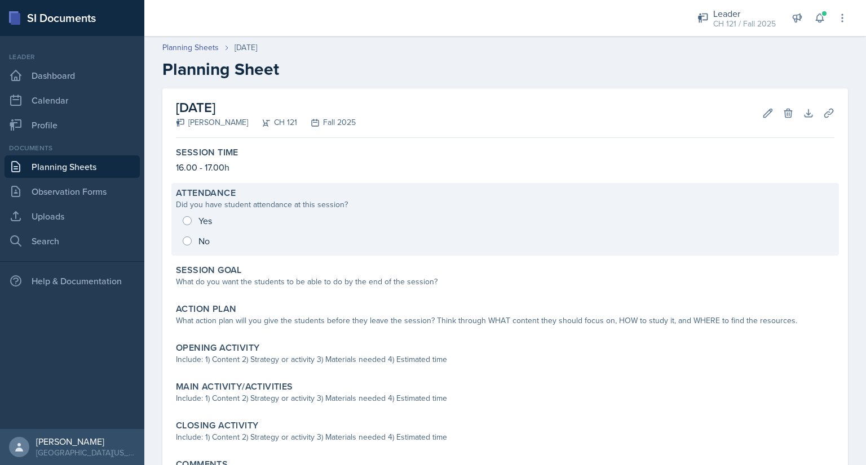
click at [187, 218] on div "Yes No" at bounding box center [505, 231] width 658 height 41
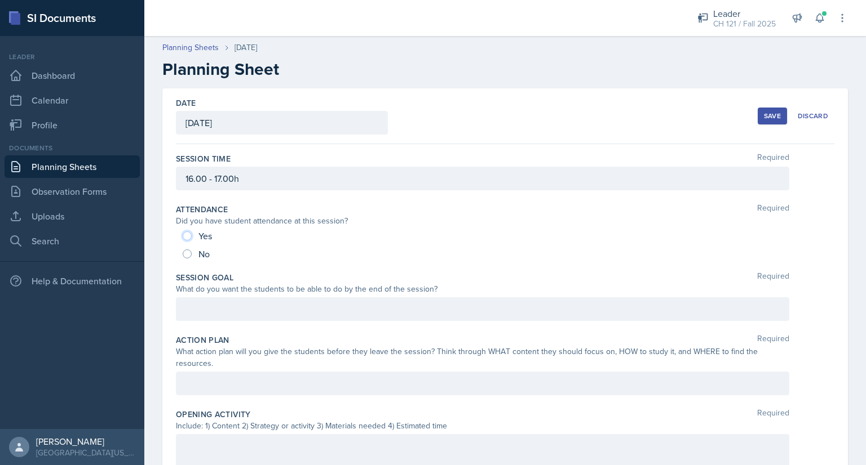
click at [187, 234] on input "Yes" at bounding box center [187, 236] width 9 height 9
radio input "true"
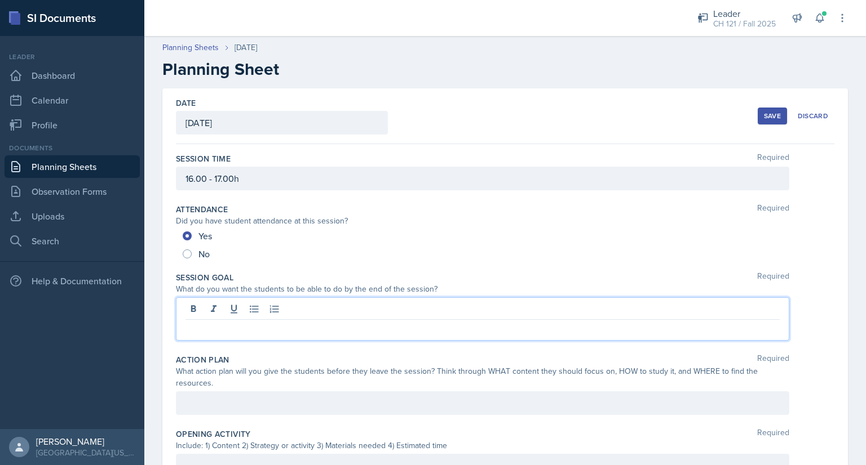
click at [228, 309] on div at bounding box center [482, 319] width 613 height 43
paste div
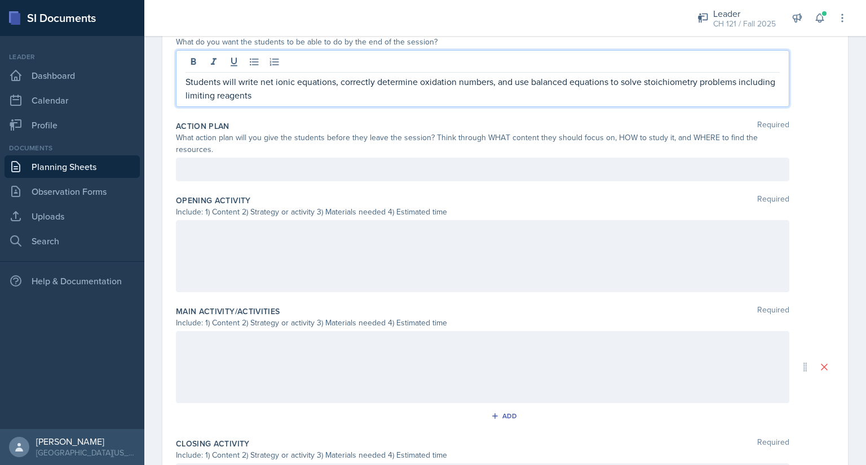
click at [255, 176] on p at bounding box center [482, 170] width 594 height 14
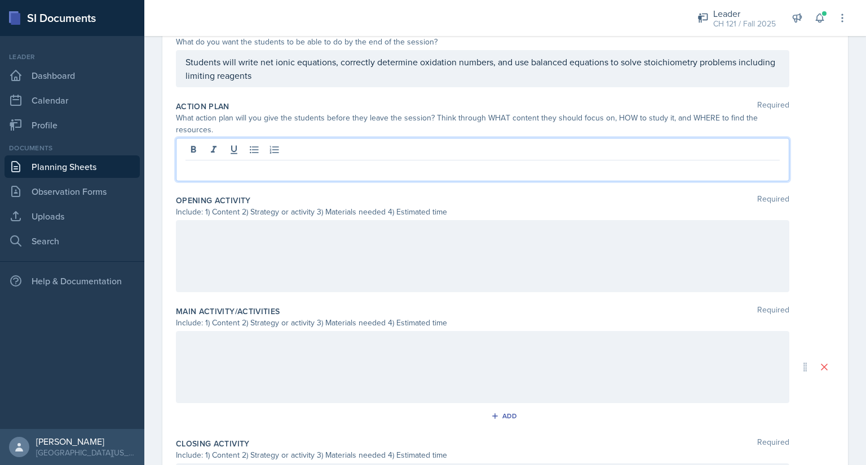
scroll to position [228, 0]
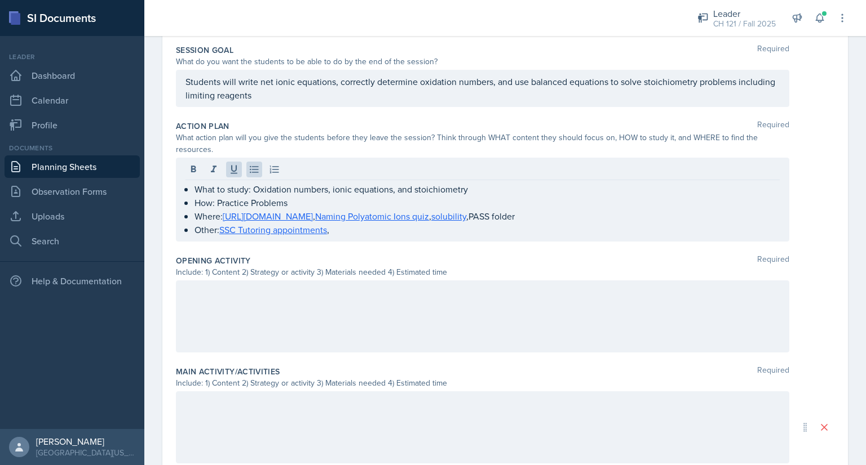
click at [255, 317] on div at bounding box center [482, 317] width 613 height 72
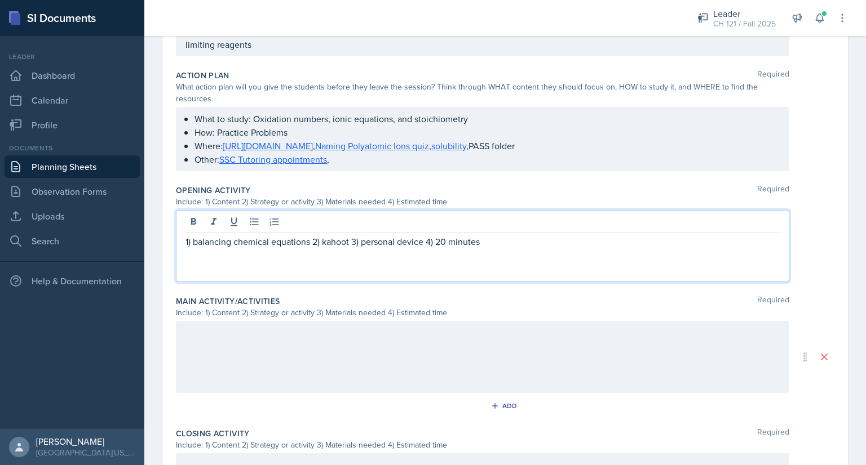
scroll to position [285, 0]
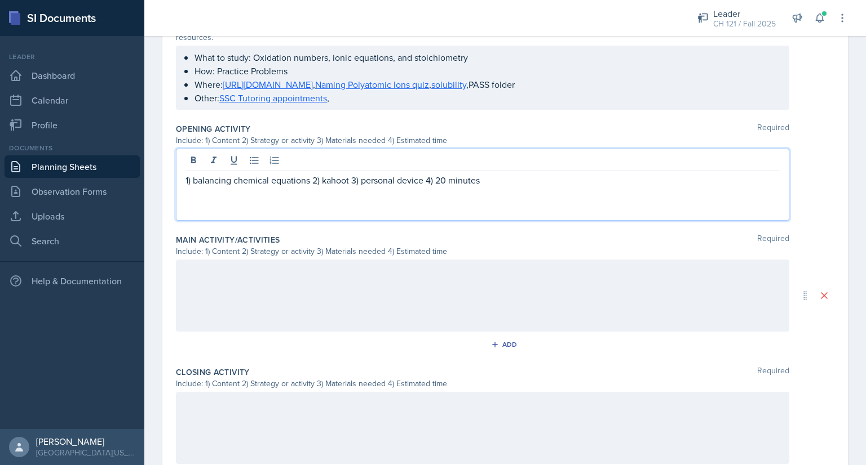
click at [460, 279] on div at bounding box center [482, 296] width 613 height 72
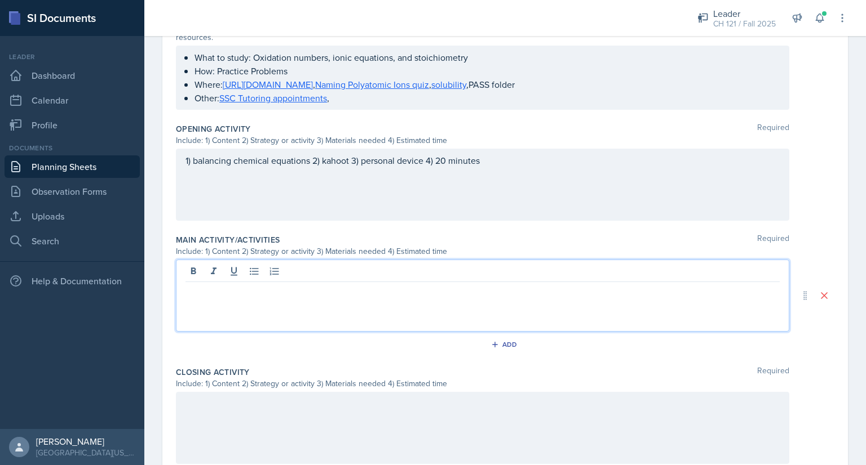
scroll to position [359, 0]
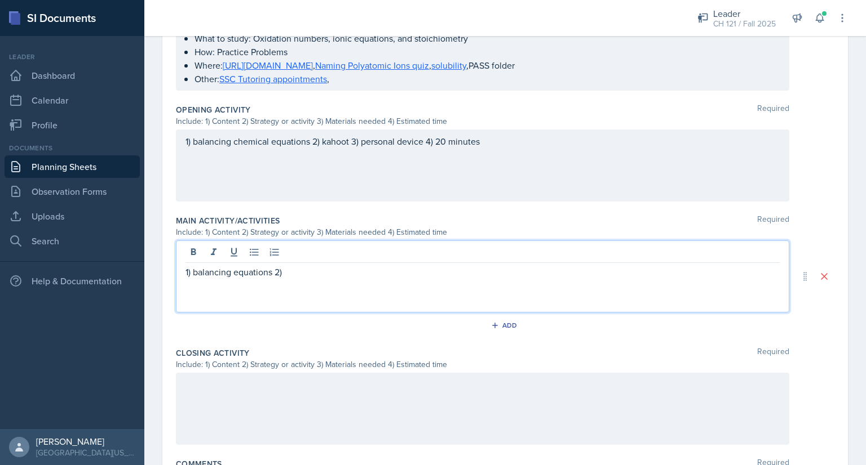
click at [234, 269] on p "1) balancing equations 2)" at bounding box center [482, 272] width 594 height 14
click at [364, 270] on p "1) balancing net ionic equations 2)" at bounding box center [482, 272] width 594 height 14
click at [486, 272] on p "1) balancing net ionic equations 2) practice problems 3) pencil and paper 4) 30…" at bounding box center [482, 272] width 594 height 14
click at [544, 274] on p "1) balancing net ionic equations 2) practice problems 3) pencil and paper 4) 10…" at bounding box center [482, 272] width 594 height 14
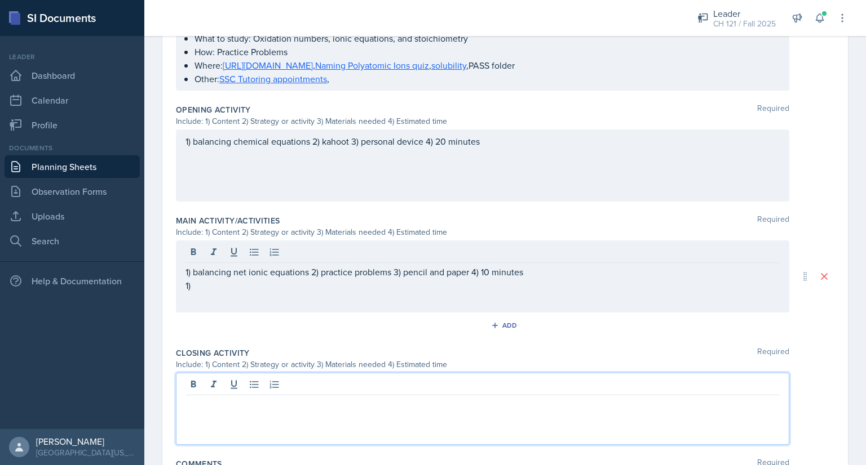
click at [425, 386] on div at bounding box center [482, 409] width 613 height 72
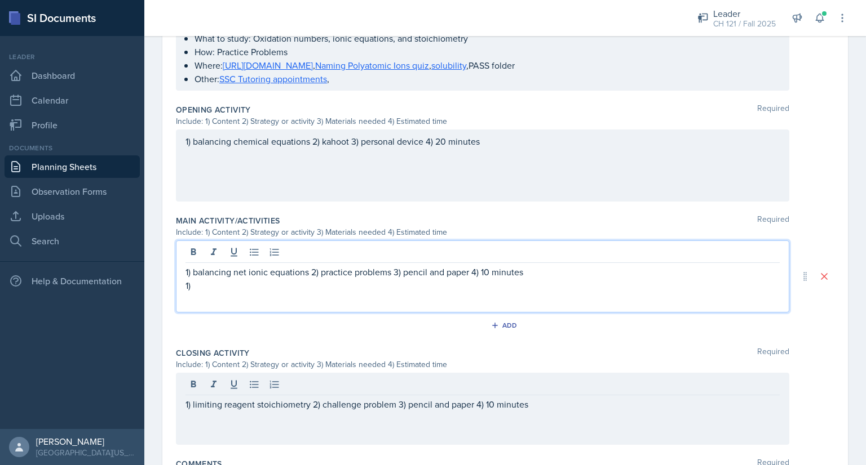
click at [232, 268] on div "1) balancing net ionic equations 2) practice problems 3) pencil and paper 4) 10…" at bounding box center [482, 278] width 594 height 27
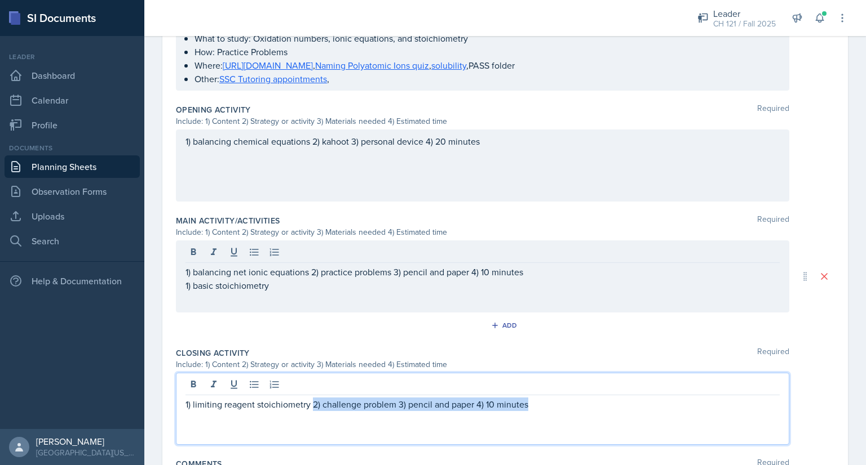
drag, startPoint x: 312, startPoint y: 384, endPoint x: 562, endPoint y: 393, distance: 250.4
click at [562, 393] on div "1) limiting reagent stoichiometry 2) challenge problem 3) pencil and paper 4) 1…" at bounding box center [482, 409] width 613 height 72
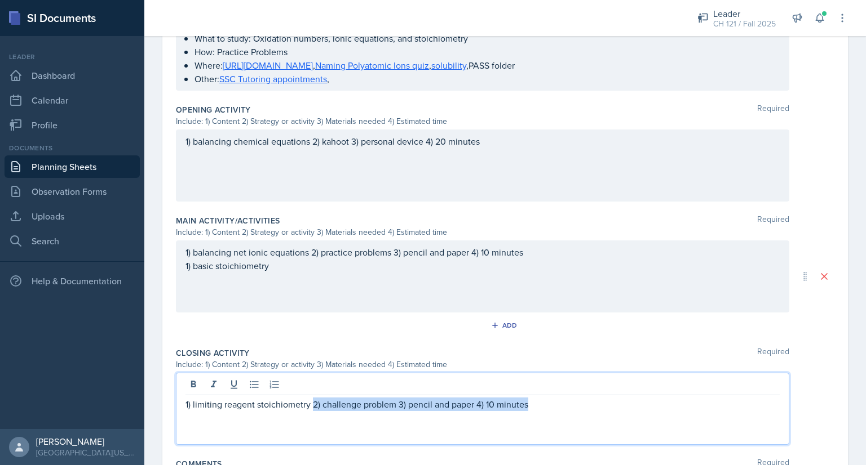
copy p "2) challenge problem 3) pencil and paper 4) 10 minutes"
click at [343, 264] on div "1) balancing net ionic equations 2) practice problems 3) pencil and paper 4) 10…" at bounding box center [482, 259] width 594 height 27
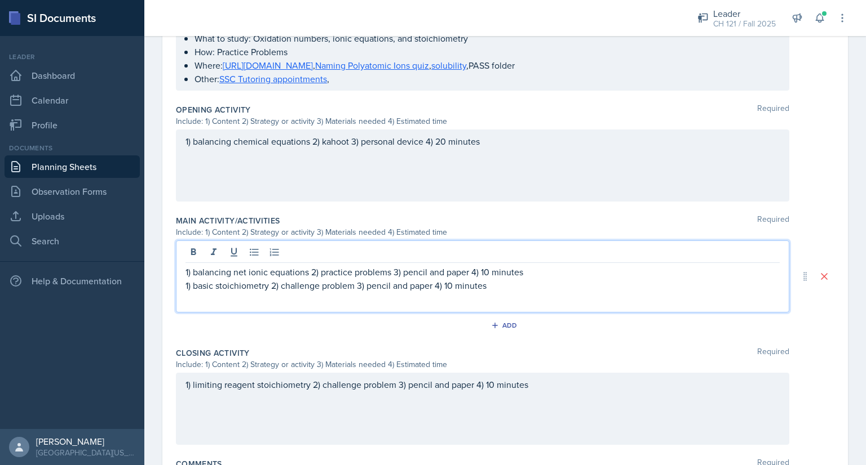
click at [451, 286] on p "1) basic stoichiometry 2) challenge problem 3) pencil and paper 4) 10 minutes" at bounding box center [482, 286] width 594 height 14
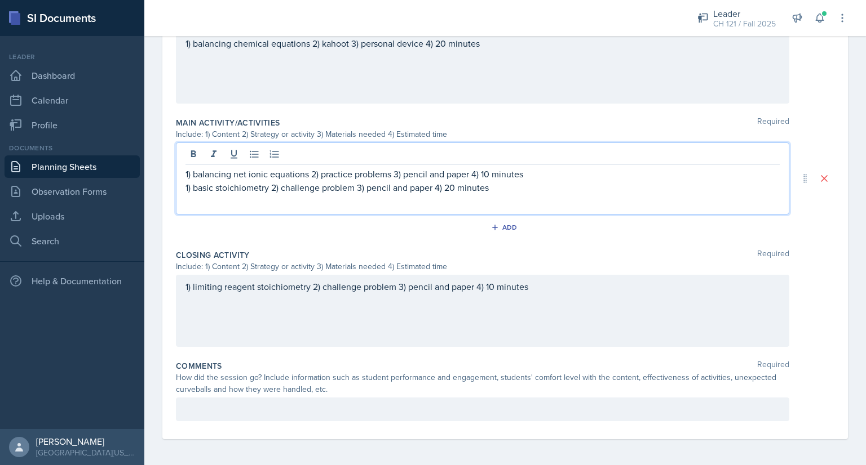
click at [347, 408] on p at bounding box center [482, 410] width 594 height 14
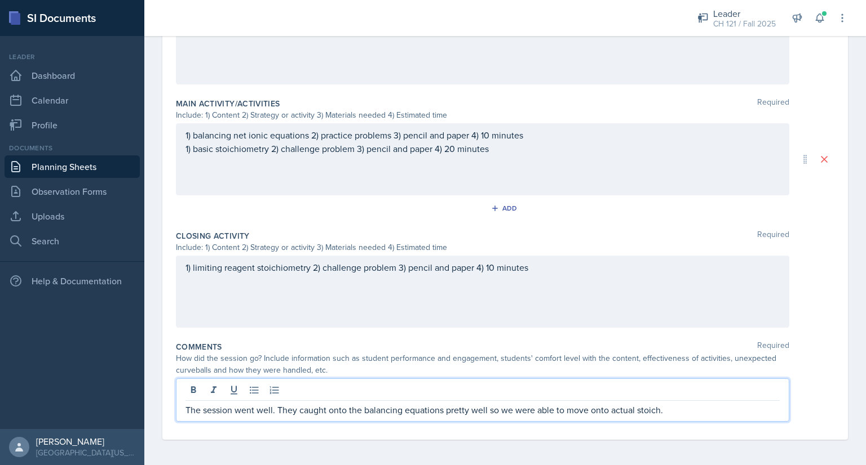
click at [646, 413] on p "The session went well. They caught onto the balancing equations pretty well so …" at bounding box center [482, 410] width 594 height 14
drag, startPoint x: 646, startPoint y: 413, endPoint x: 533, endPoint y: 401, distance: 114.4
click at [533, 401] on div "The session went well. They caught onto the balancing equations pretty well so …" at bounding box center [482, 400] width 613 height 43
click at [658, 409] on p "The session went well. They caught onto the balancing equations pretty well so …" at bounding box center [482, 410] width 594 height 14
click at [706, 410] on p "The session went well. They caught onto the balancing equations pretty well so …" at bounding box center [482, 410] width 594 height 14
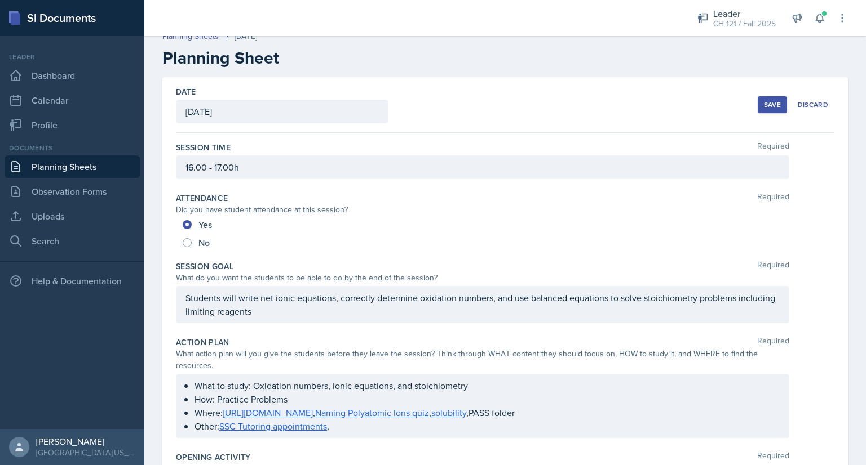
scroll to position [11, 0]
click at [769, 102] on div "Save" at bounding box center [772, 104] width 17 height 9
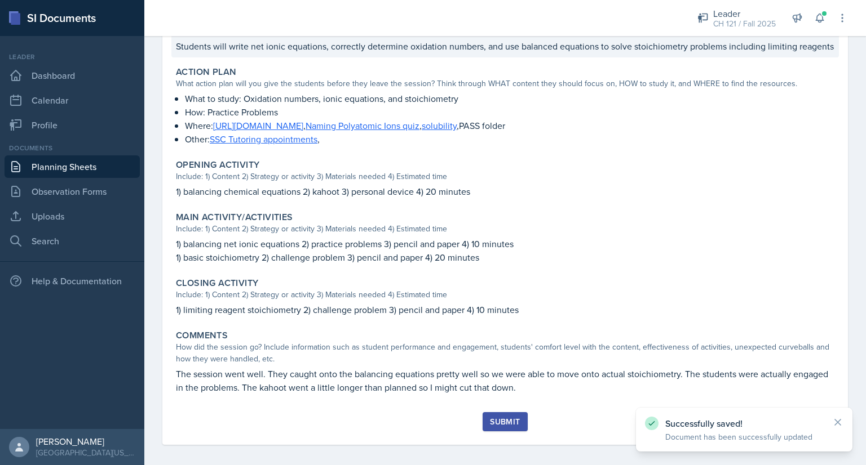
scroll to position [270, 0]
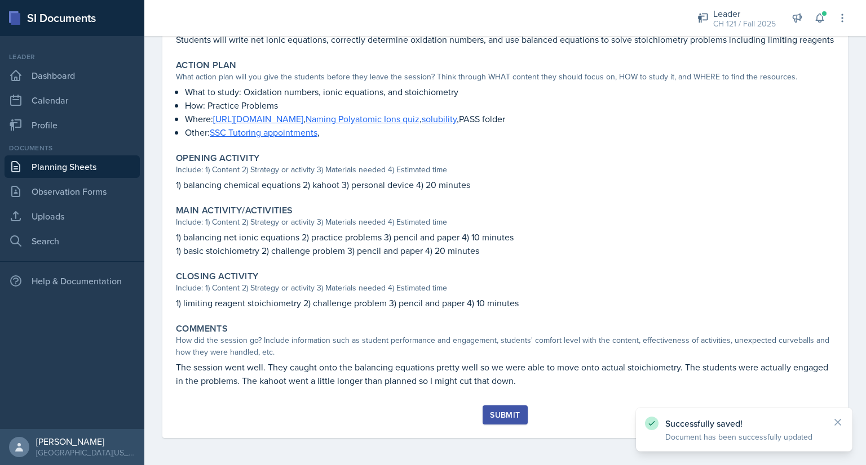
click at [503, 411] on div "Submit" at bounding box center [505, 415] width 30 height 9
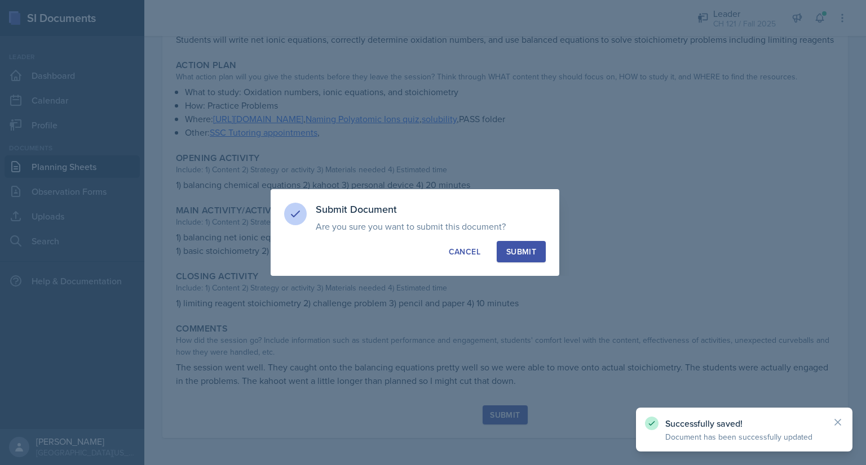
click at [536, 247] on button "Submit" at bounding box center [520, 251] width 49 height 21
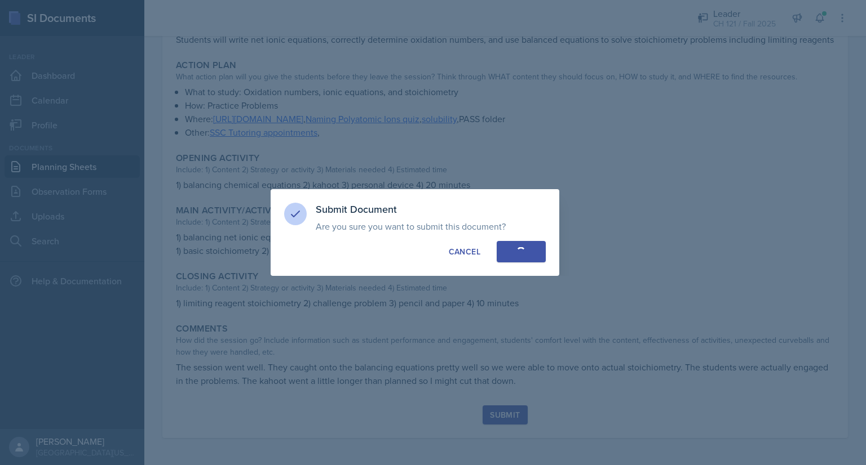
radio input "true"
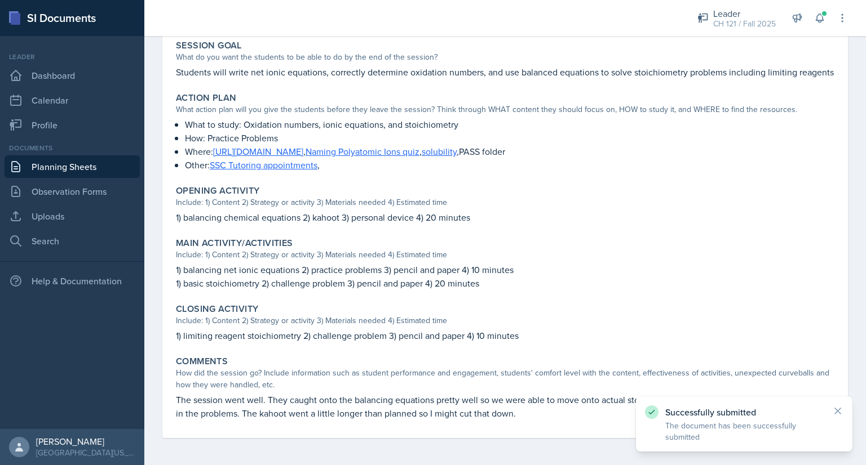
click at [77, 166] on link "Planning Sheets" at bounding box center [72, 167] width 135 height 23
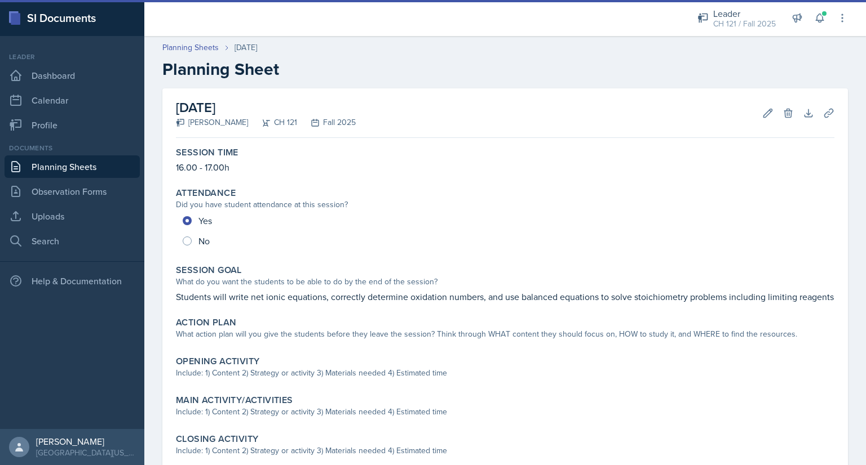
click at [94, 167] on link "Planning Sheets" at bounding box center [72, 167] width 135 height 23
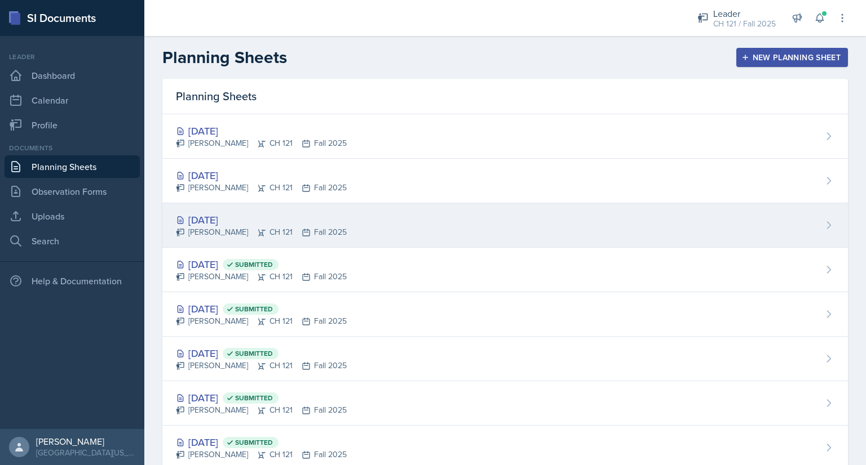
click at [214, 217] on div "[DATE]" at bounding box center [261, 219] width 171 height 15
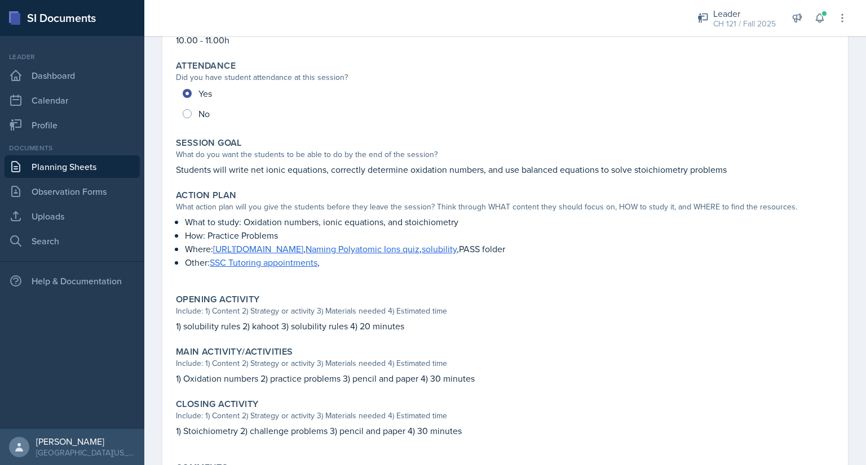
scroll to position [128, 0]
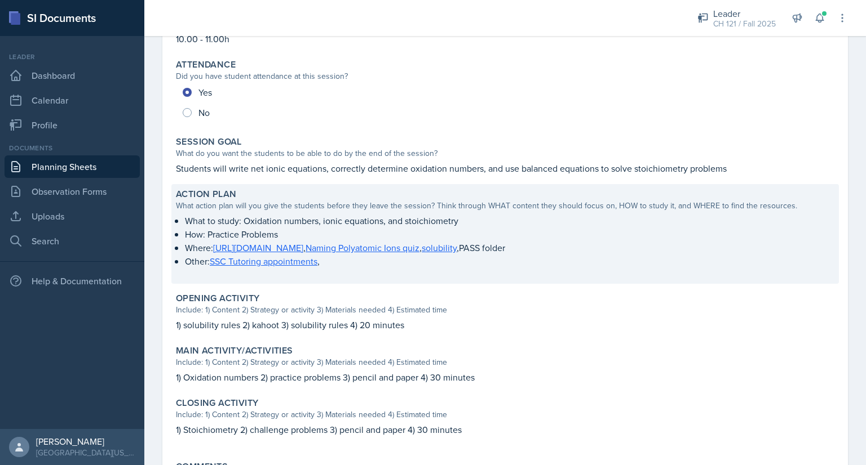
click at [360, 260] on p "Other: SSC Tutoring appointments ," at bounding box center [509, 262] width 649 height 14
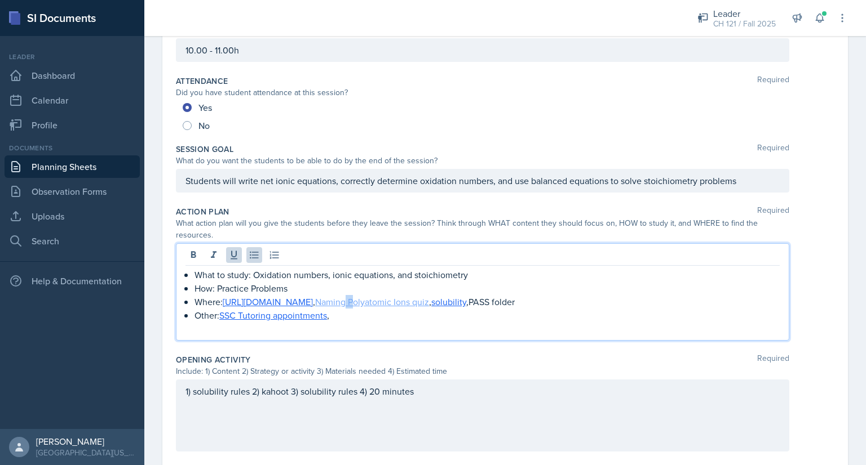
drag, startPoint x: 348, startPoint y: 304, endPoint x: 340, endPoint y: 303, distance: 7.4
click at [340, 303] on div "What to study: Oxidation numbers, ionic equations, and stoichiometry How: Pract…" at bounding box center [482, 302] width 594 height 68
click at [301, 330] on p at bounding box center [482, 329] width 594 height 14
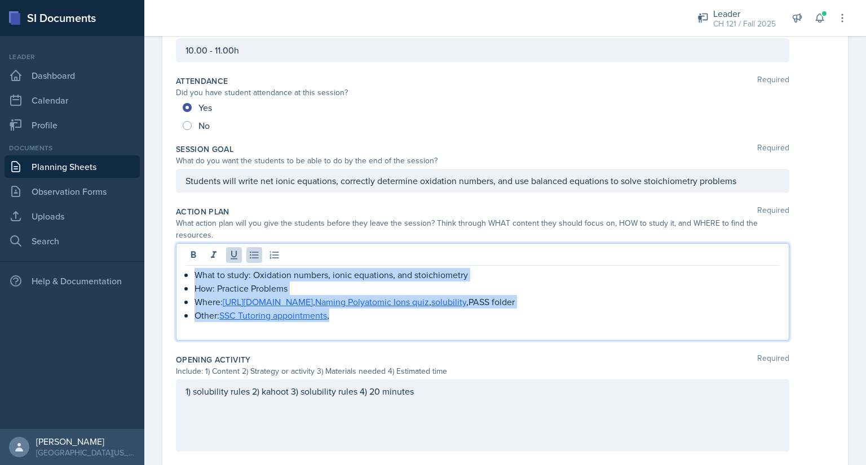
drag, startPoint x: 345, startPoint y: 319, endPoint x: 180, endPoint y: 269, distance: 172.6
click at [180, 269] on div "What to study: Oxidation numbers, ionic equations, and stoichiometry How: Pract…" at bounding box center [482, 291] width 613 height 97
copy ul "What to study: Oxidation numbers, ionic equations, and stoichiometry How: Pract…"
click at [349, 287] on p "How: Practice Problems" at bounding box center [486, 289] width 585 height 14
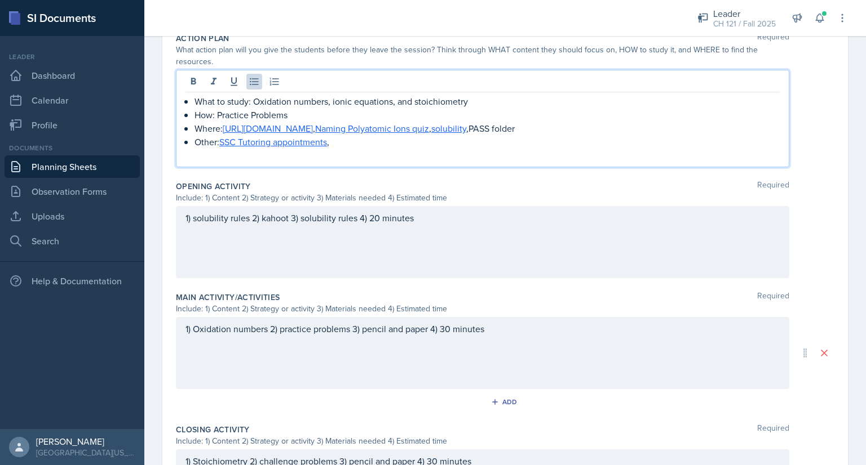
scroll to position [316, 0]
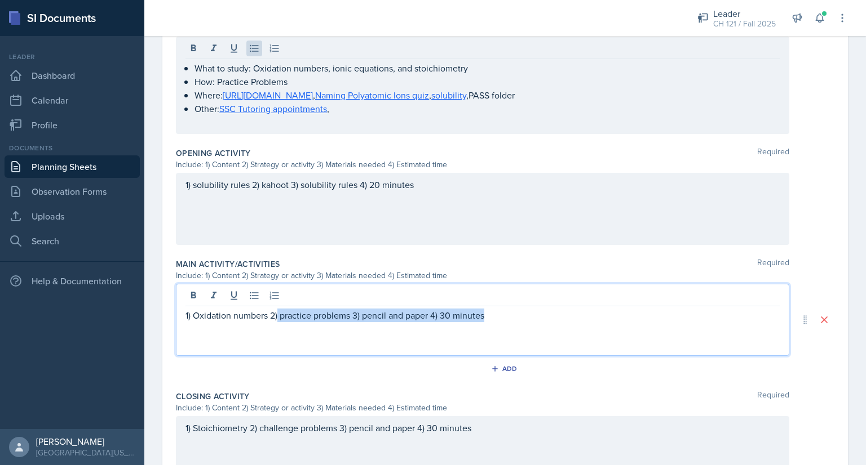
drag, startPoint x: 278, startPoint y: 313, endPoint x: 514, endPoint y: 307, distance: 236.8
click at [514, 307] on div "1) Oxidation numbers 2) practice problems 3) pencil and paper 4) 30 minutes" at bounding box center [482, 320] width 613 height 72
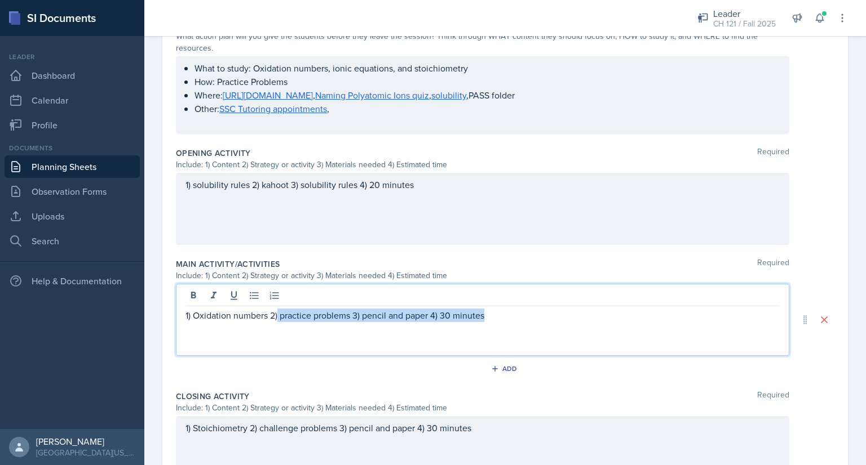
copy p "practice problems 3) pencil and paper 4) 30 minutes"
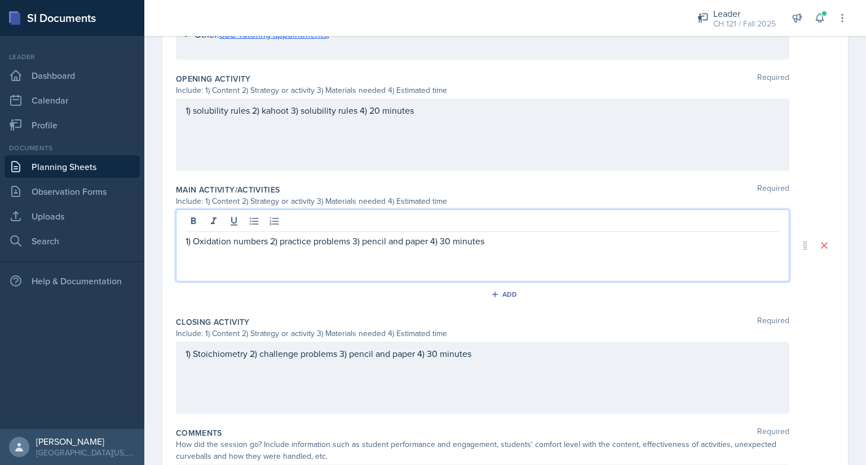
click at [196, 354] on p "1) Stoichiometry 2) challenge problems 3) pencil and paper 4) 30 minutes" at bounding box center [482, 354] width 594 height 14
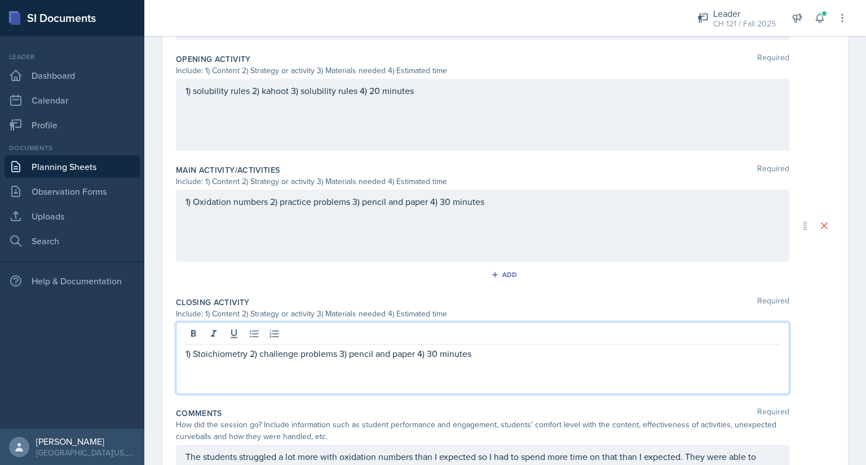
scroll to position [484, 0]
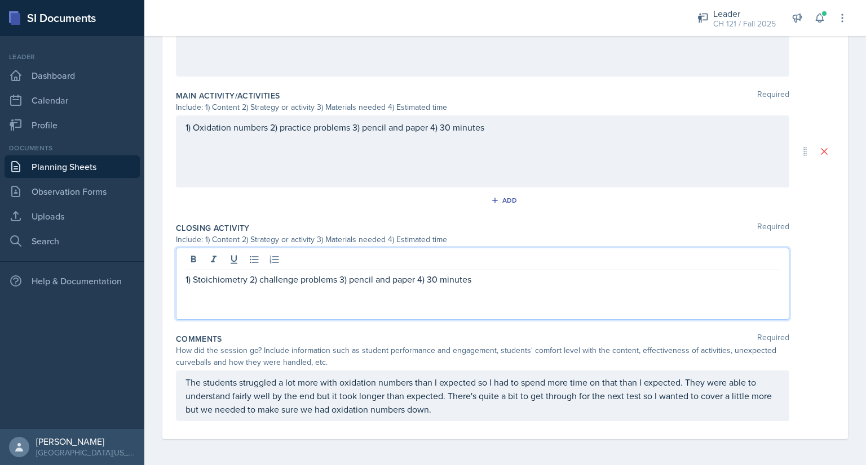
click at [431, 279] on p "1) Stoichiometry 2) challenge problems 3) pencil and paper 4) 30 minutes" at bounding box center [482, 280] width 594 height 14
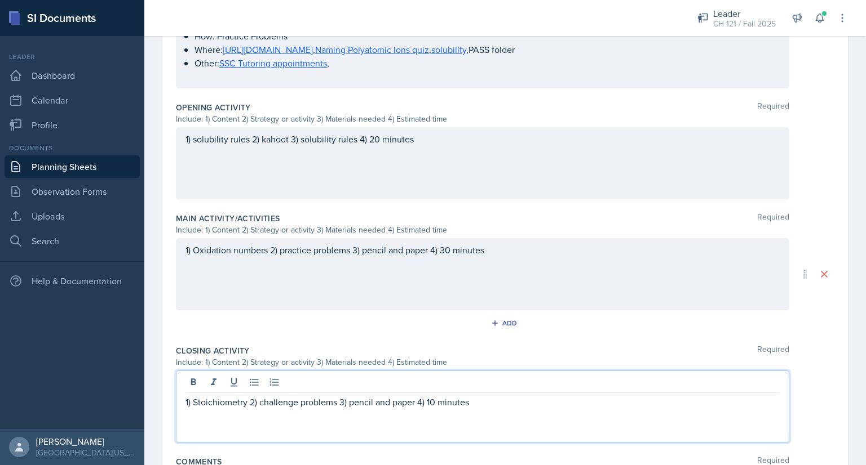
scroll to position [0, 0]
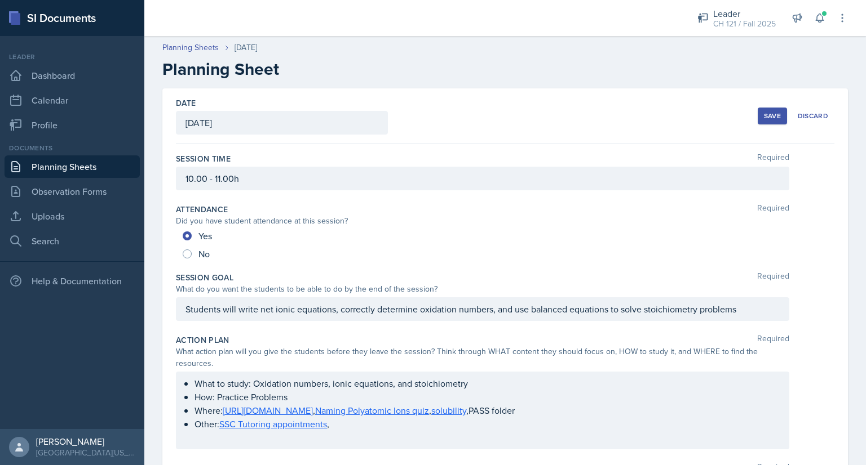
click at [764, 113] on div "Save" at bounding box center [772, 116] width 17 height 9
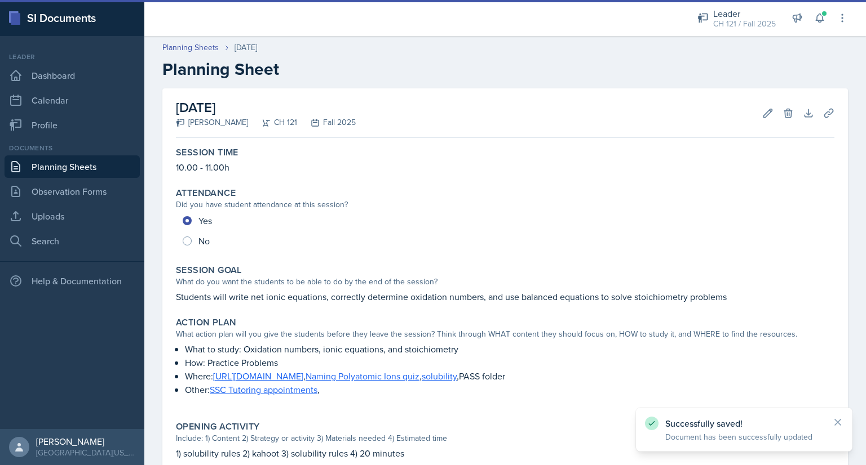
click at [106, 163] on link "Planning Sheets" at bounding box center [72, 167] width 135 height 23
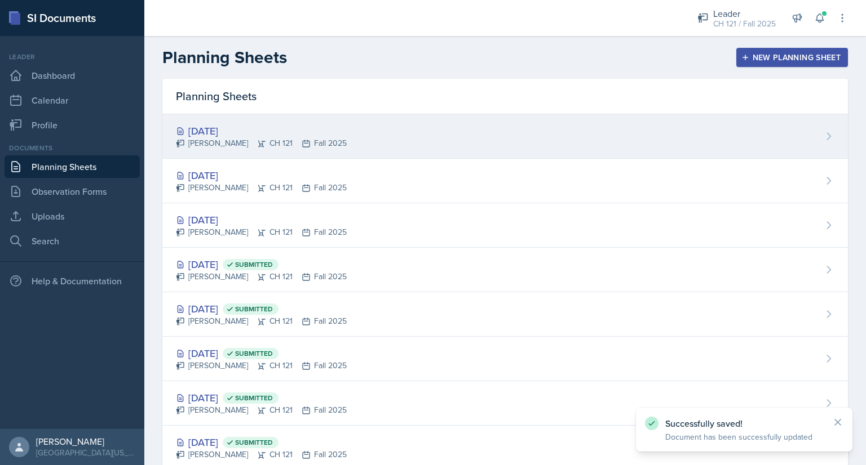
click at [237, 134] on div "[DATE]" at bounding box center [261, 130] width 171 height 15
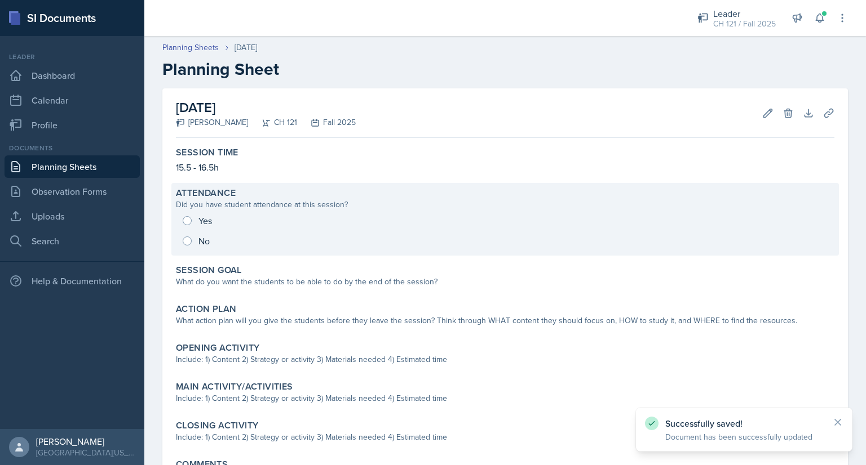
click at [262, 208] on div "Did you have student attendance at this session?" at bounding box center [505, 205] width 658 height 12
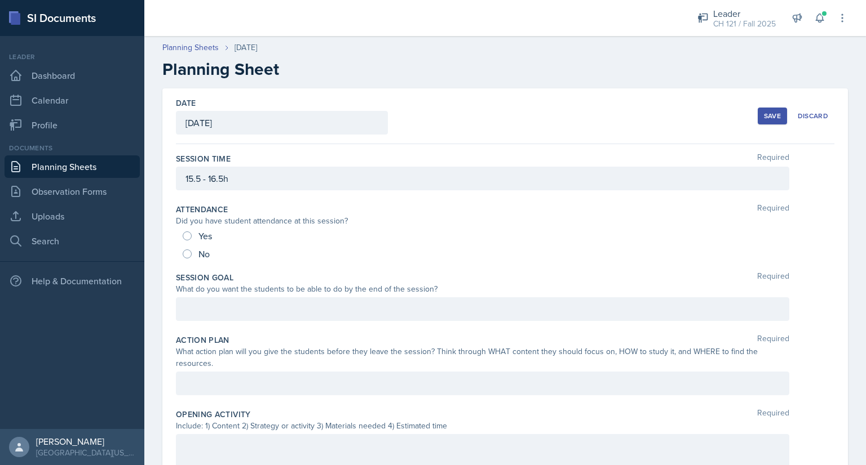
click at [185, 229] on div "Yes" at bounding box center [199, 236] width 32 height 18
click at [188, 237] on input "Yes" at bounding box center [187, 236] width 9 height 9
radio input "true"
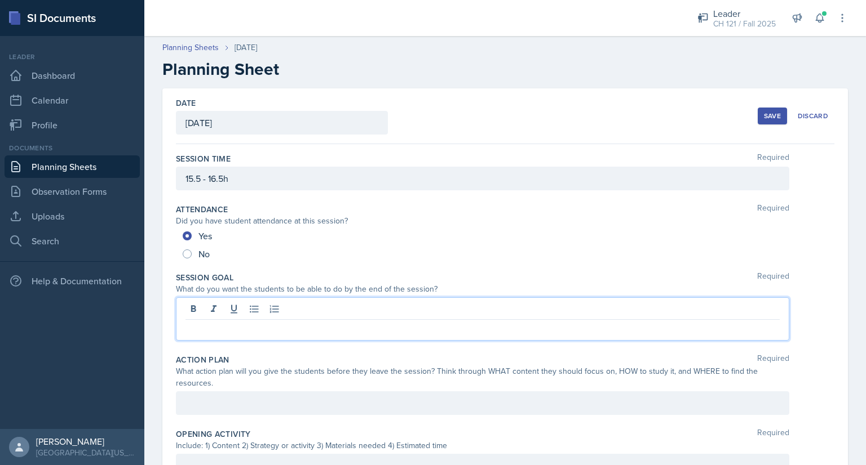
click at [370, 311] on div at bounding box center [482, 319] width 613 height 43
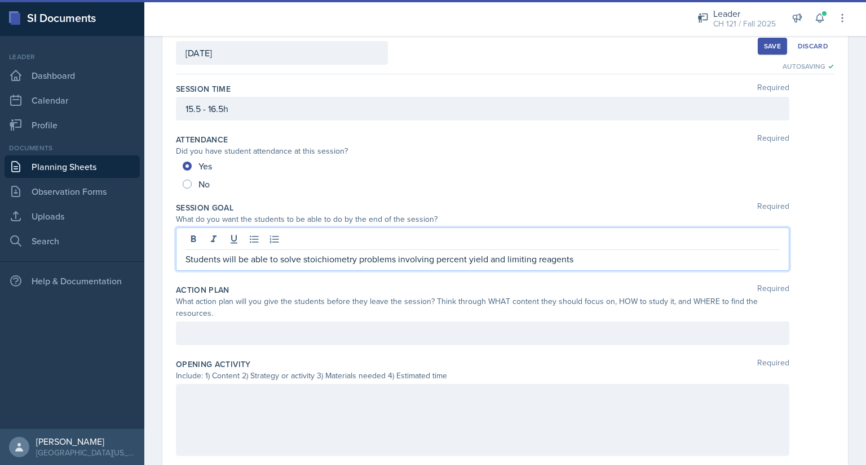
click at [301, 330] on div at bounding box center [482, 334] width 613 height 24
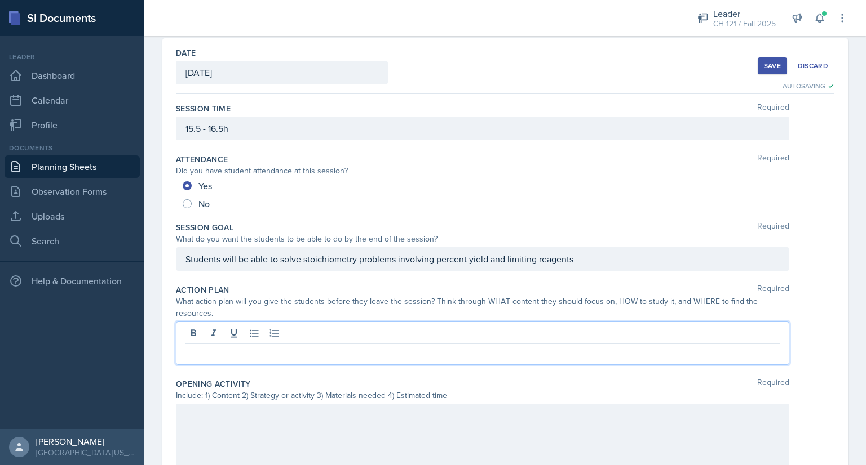
paste div
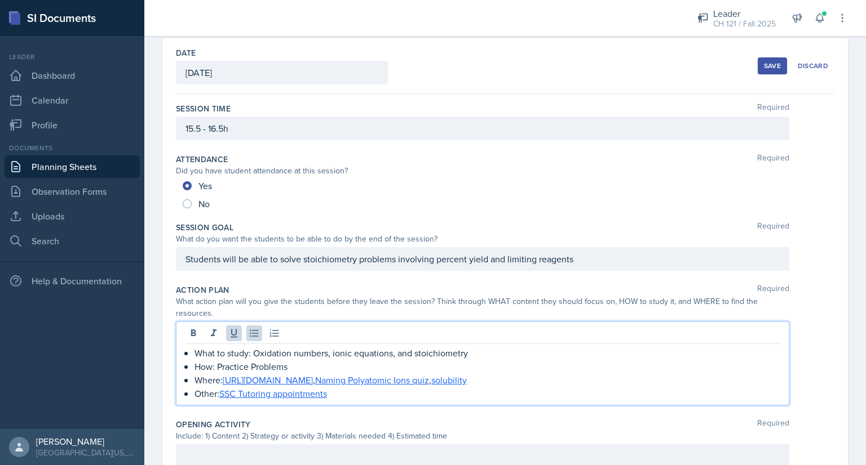
click at [470, 379] on p "Where: [URL][DOMAIN_NAME] , Naming Polyatomic Ions quiz , solubility" at bounding box center [486, 381] width 585 height 14
drag, startPoint x: 525, startPoint y: 382, endPoint x: 463, endPoint y: 382, distance: 61.4
click at [463, 382] on p "Where: [URL][DOMAIN_NAME] , Naming Polyatomic Ions quiz , solubility , PASS fol…" at bounding box center [486, 381] width 585 height 14
click at [236, 332] on icon at bounding box center [233, 334] width 7 height 8
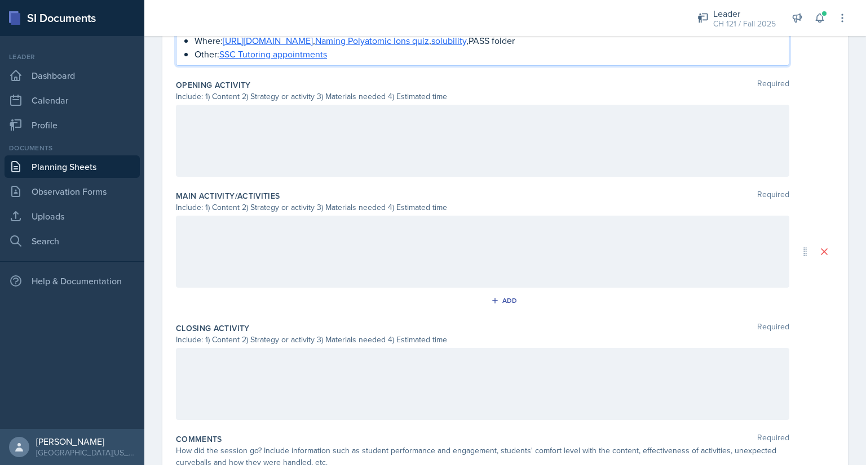
click at [347, 150] on div at bounding box center [482, 141] width 613 height 72
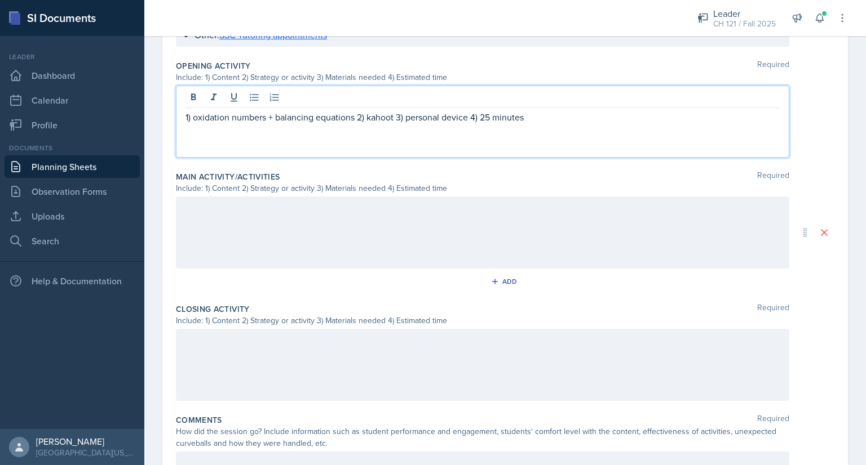
scroll to position [443, 0]
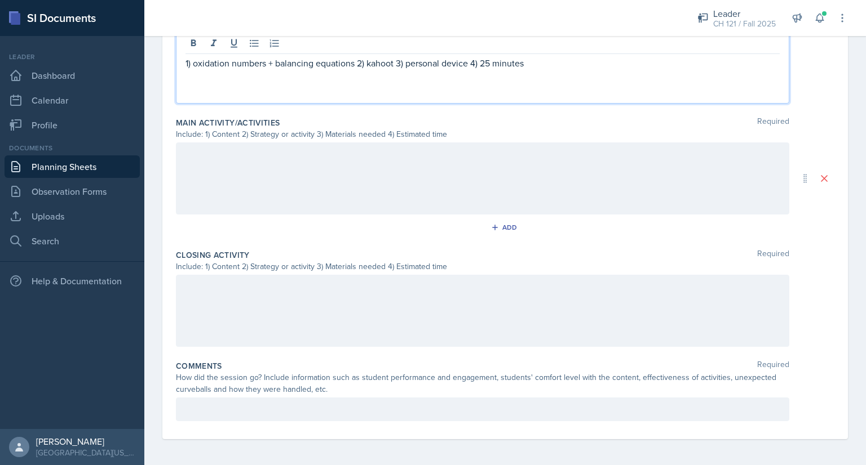
click at [322, 411] on p at bounding box center [482, 410] width 594 height 14
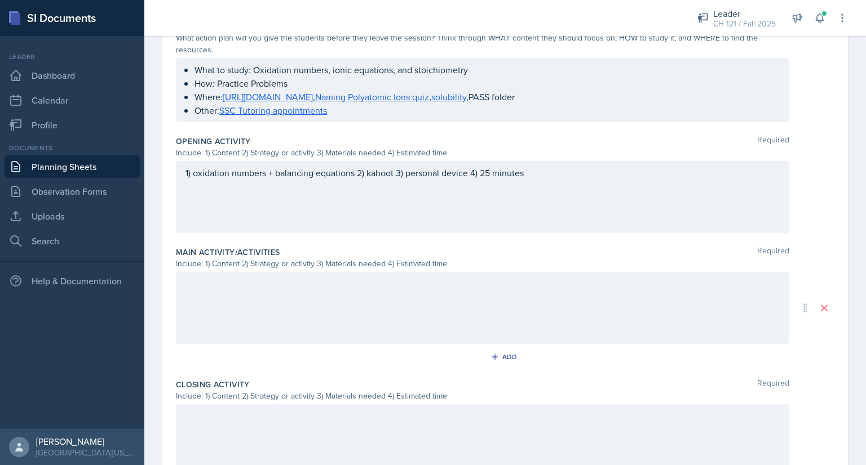
scroll to position [311, 0]
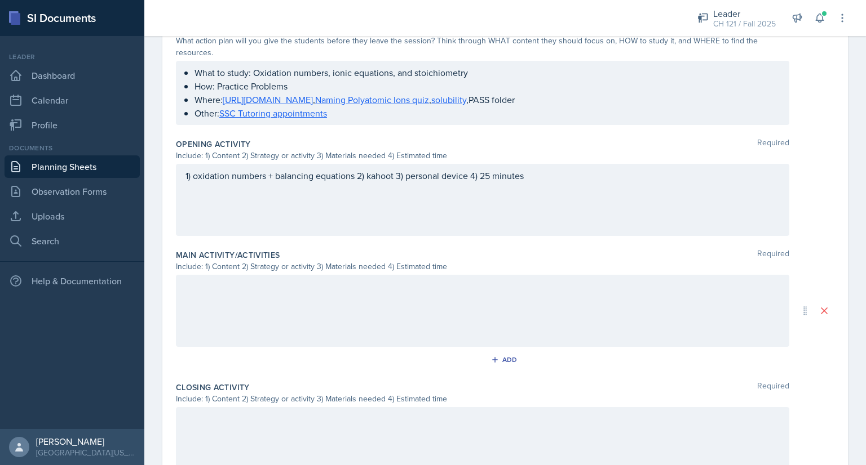
click at [309, 297] on div at bounding box center [482, 311] width 613 height 72
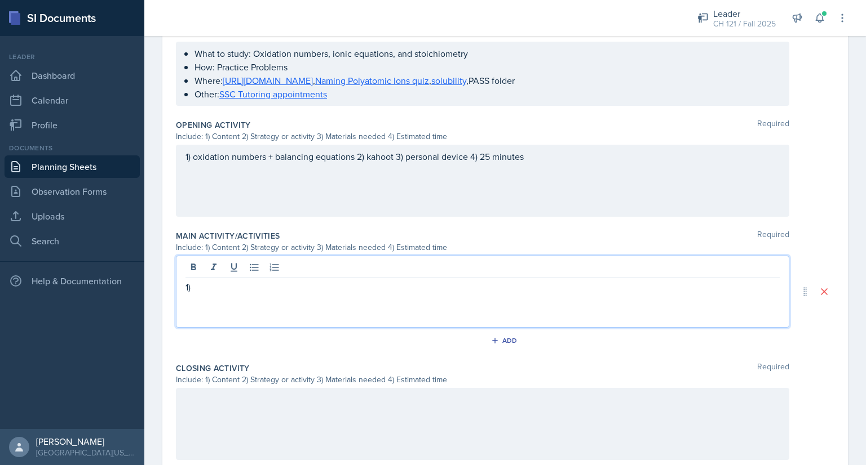
scroll to position [443, 0]
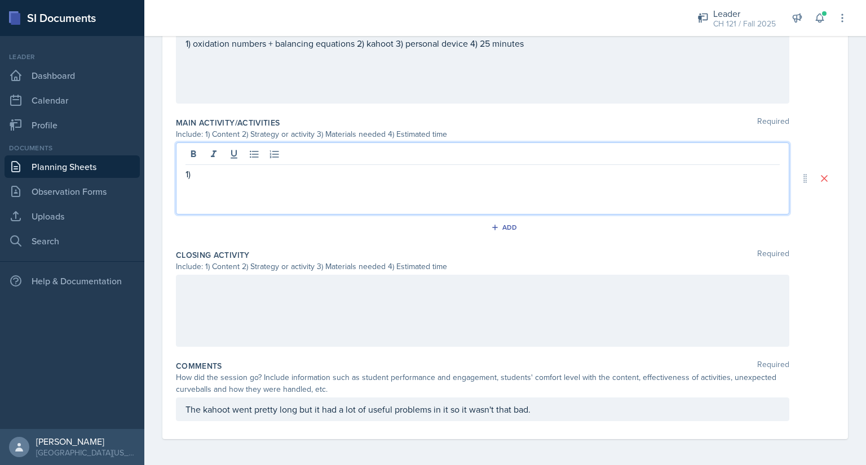
click at [557, 400] on div "The kahoot went pretty long but it had a lot of useful problems in it so it was…" at bounding box center [482, 410] width 613 height 24
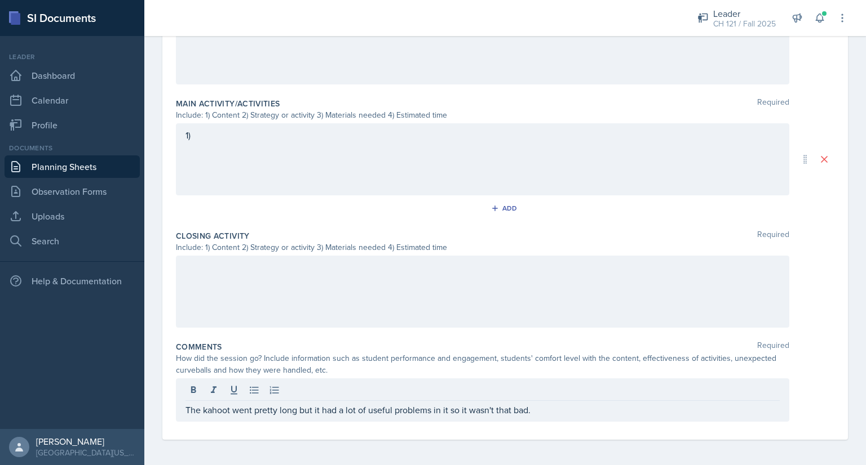
click at [282, 153] on div "1)" at bounding box center [482, 159] width 613 height 72
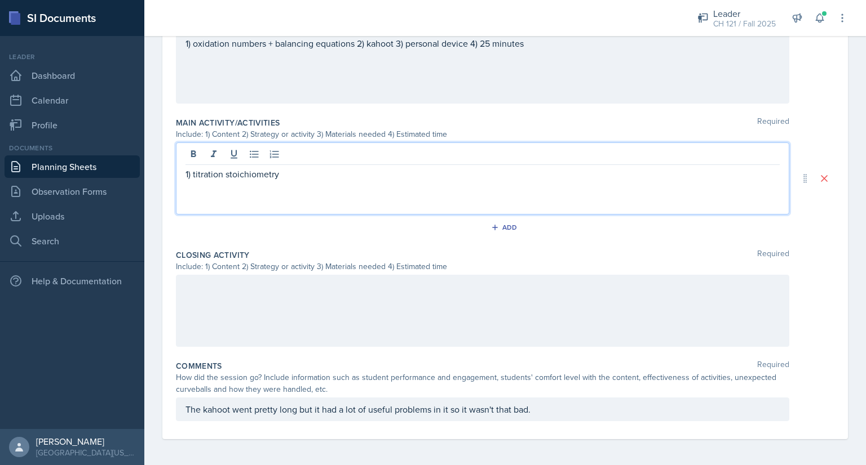
click at [555, 413] on p "The kahoot went pretty long but it had a lot of useful problems in it so it was…" at bounding box center [482, 410] width 594 height 14
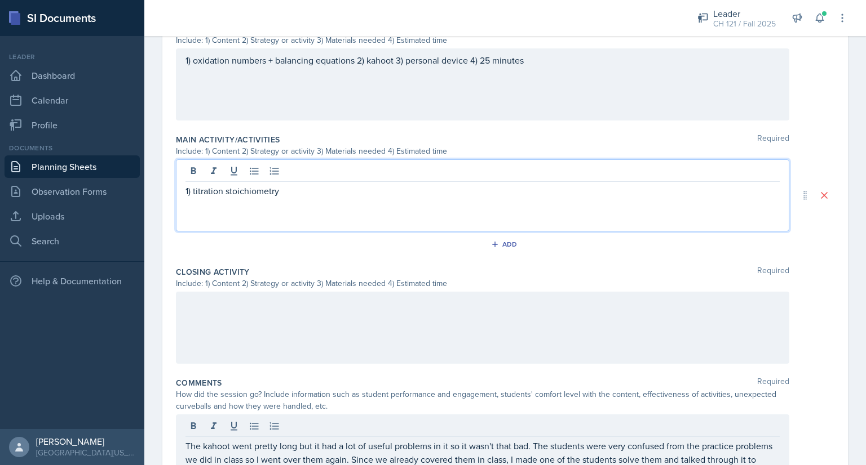
scroll to position [446, 0]
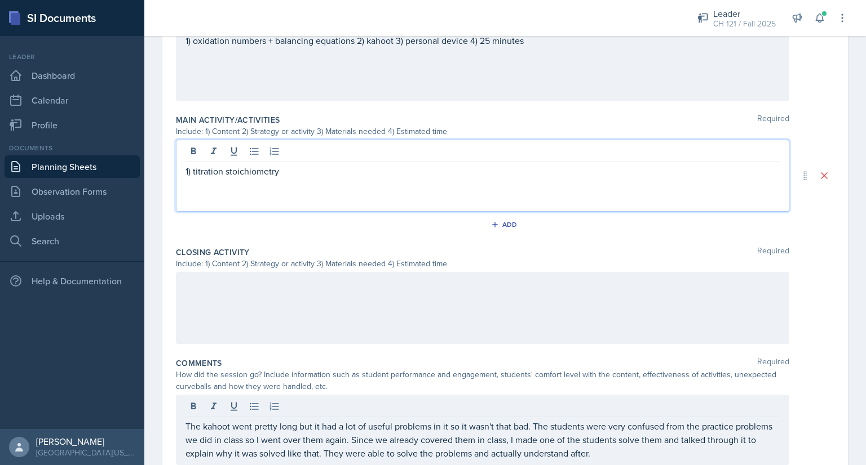
click at [338, 172] on p "1) titration stoichiometry" at bounding box center [482, 172] width 594 height 14
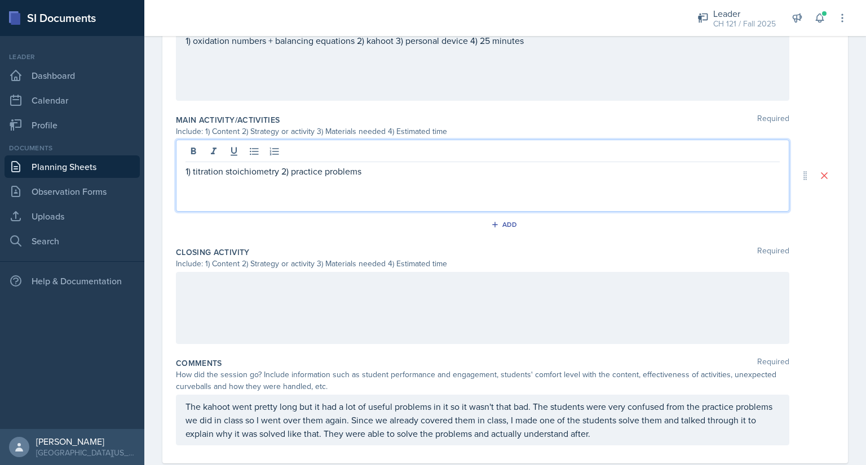
scroll to position [422, 0]
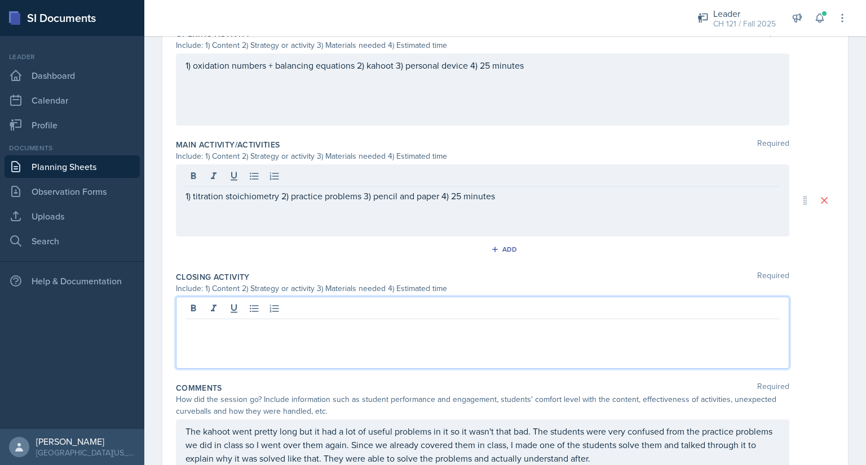
click at [268, 311] on div at bounding box center [482, 333] width 613 height 72
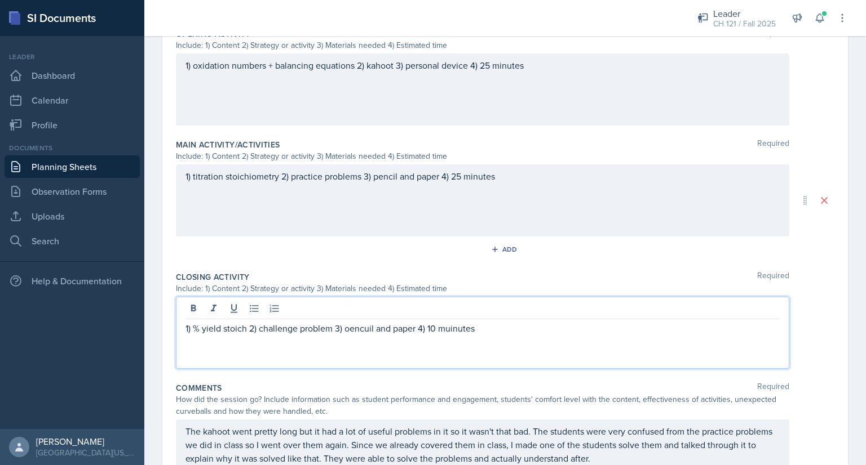
click at [360, 327] on p "1) % yield stoich 2) challenge problem 3) oencuil and paper 4) 10 muinutes" at bounding box center [482, 329] width 594 height 14
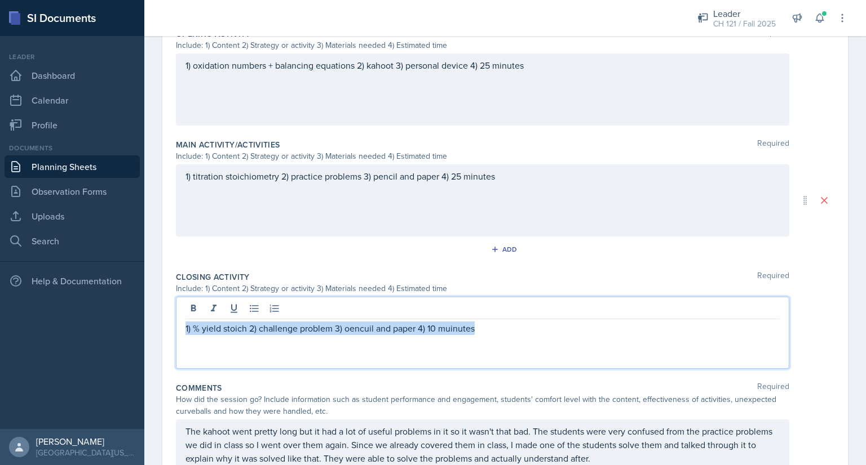
drag, startPoint x: 360, startPoint y: 327, endPoint x: 351, endPoint y: 331, distance: 9.6
click at [351, 331] on p "1) % yield stoich 2) challenge problem 3) oencuil and paper 4) 10 muinutes" at bounding box center [482, 329] width 594 height 14
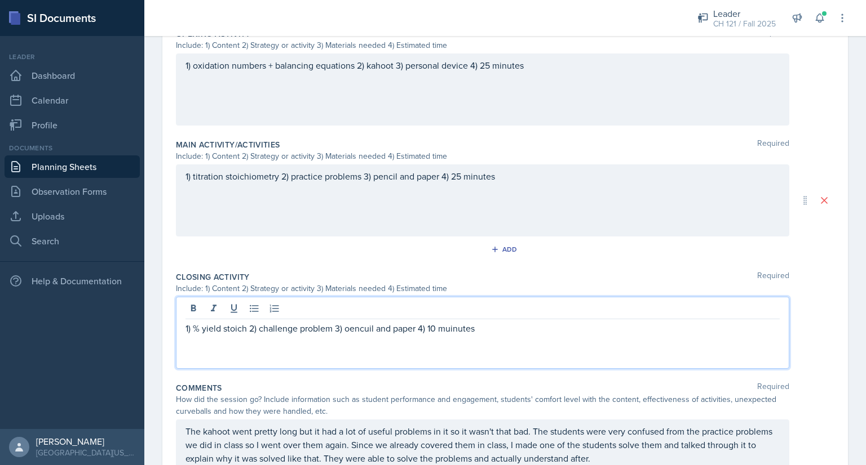
click at [233, 349] on div "1) % yield stoich 2) challenge problem 3) oencuil and paper 4) 10 muinutes" at bounding box center [482, 333] width 613 height 72
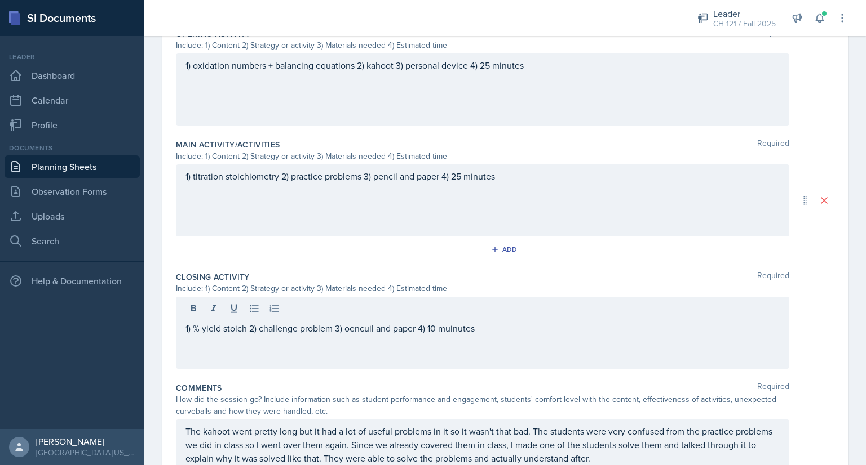
click at [303, 360] on div "1) % yield stoich 2) challenge problem 3) oencuil and paper 4) 10 muinutes" at bounding box center [482, 333] width 613 height 72
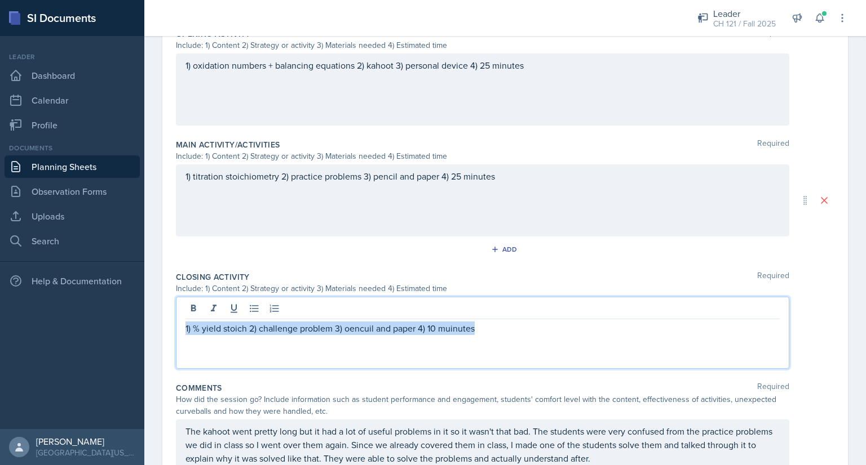
click at [510, 324] on p "1) % yield stoich 2) challenge problem 3) oencuil and paper 4) 10 muinutes" at bounding box center [482, 329] width 594 height 14
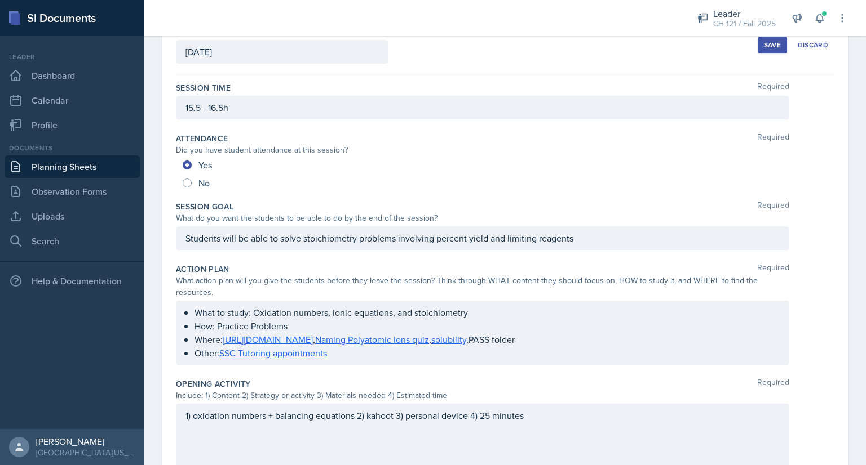
scroll to position [0, 0]
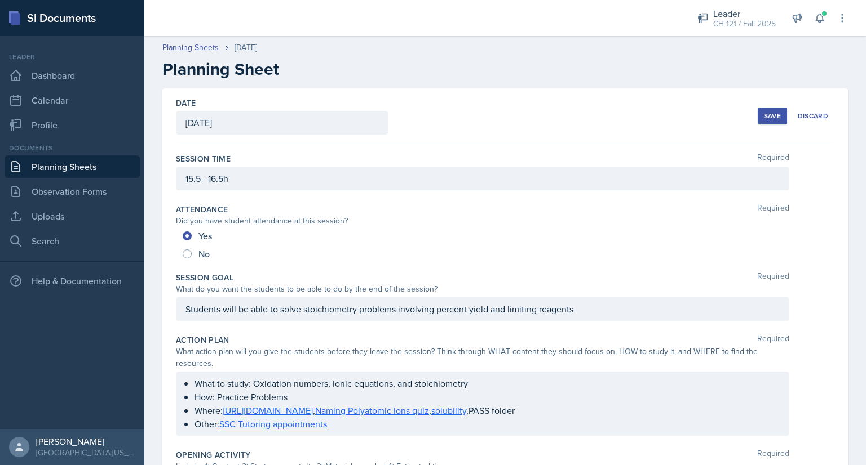
click at [764, 118] on div "Save" at bounding box center [772, 116] width 17 height 9
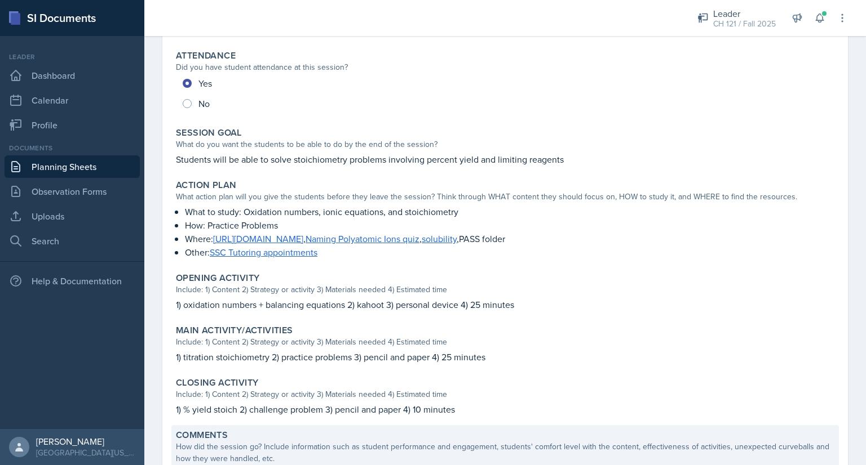
scroll to position [137, 0]
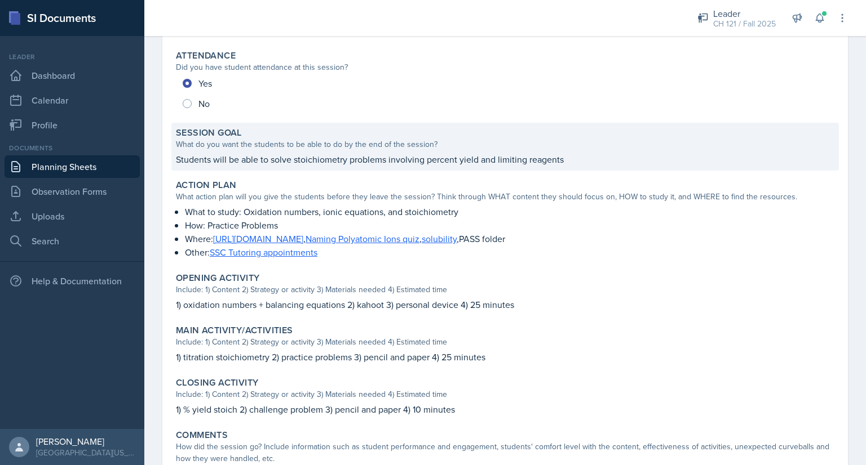
click at [358, 158] on p "Students will be able to solve stoichiometry problems involving percent yield a…" at bounding box center [505, 160] width 658 height 14
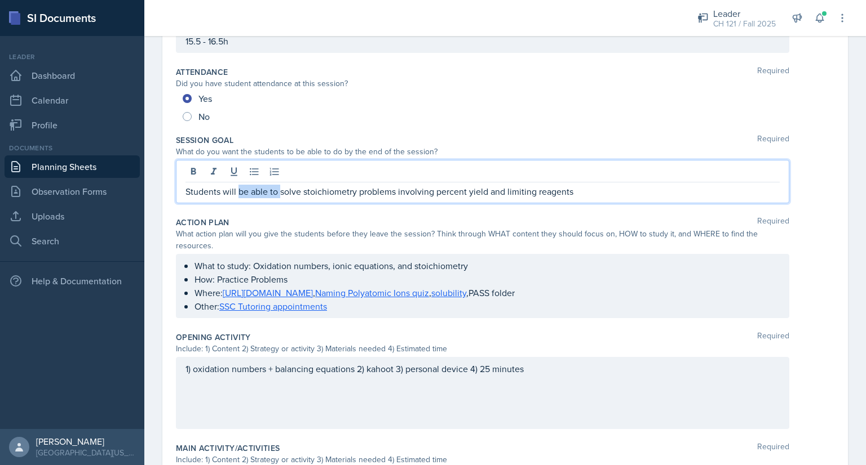
drag, startPoint x: 237, startPoint y: 170, endPoint x: 279, endPoint y: 185, distance: 44.9
click at [279, 185] on p "Students will be able to solve stoichiometry problems involving percent yield a…" at bounding box center [482, 192] width 594 height 14
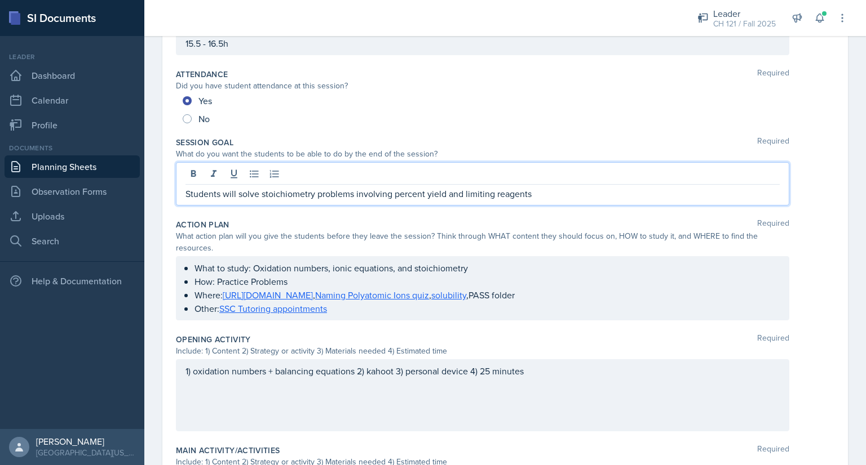
scroll to position [0, 0]
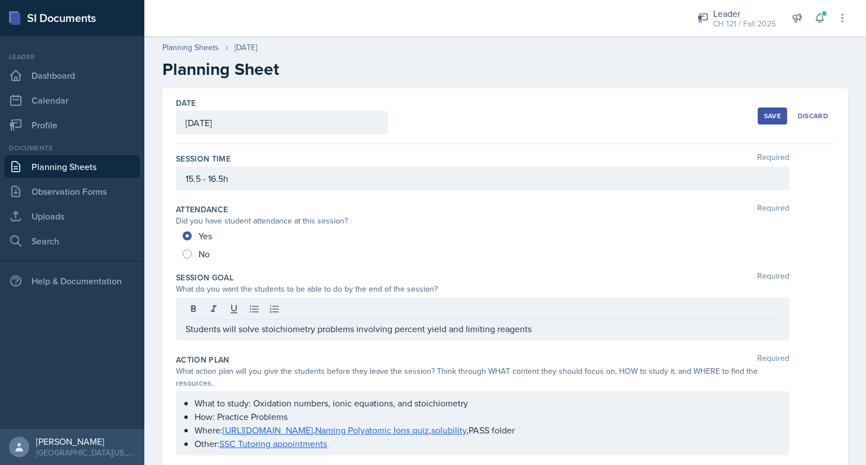
click at [764, 116] on div "Save" at bounding box center [772, 116] width 17 height 9
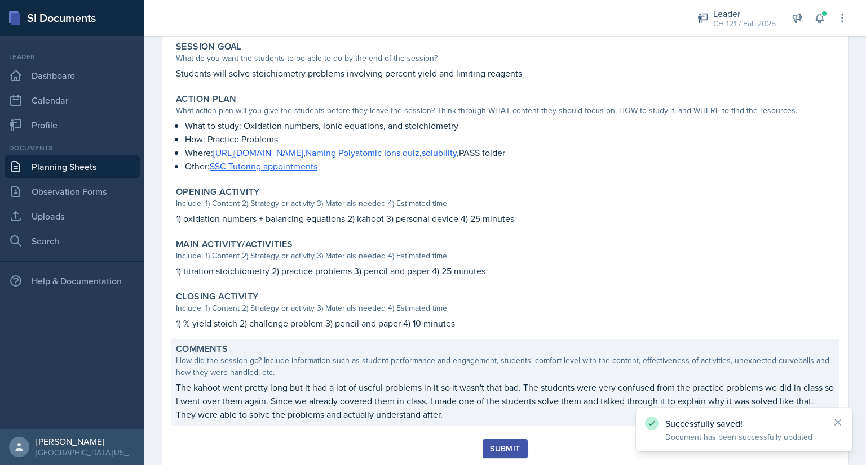
scroll to position [257, 0]
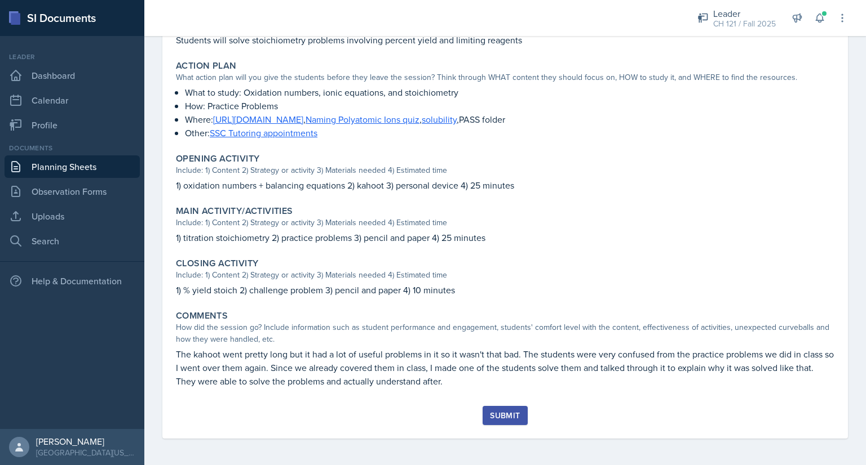
click at [519, 420] on button "Submit" at bounding box center [504, 415] width 45 height 19
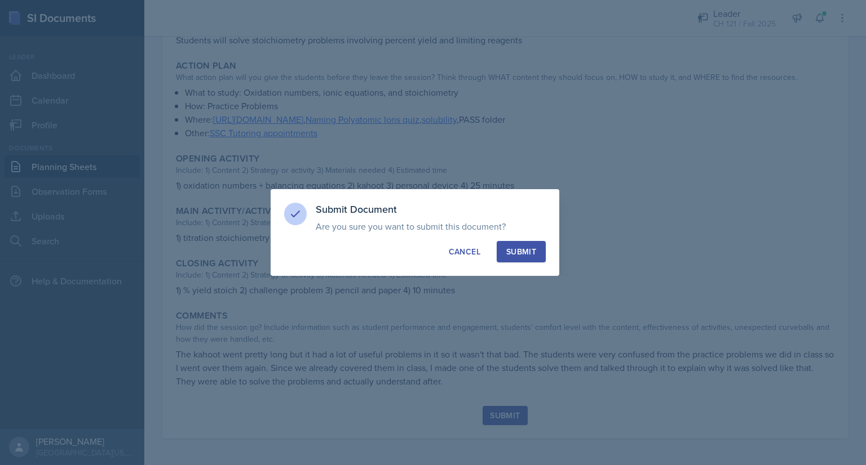
click at [519, 251] on div "Submit" at bounding box center [521, 251] width 30 height 11
radio input "true"
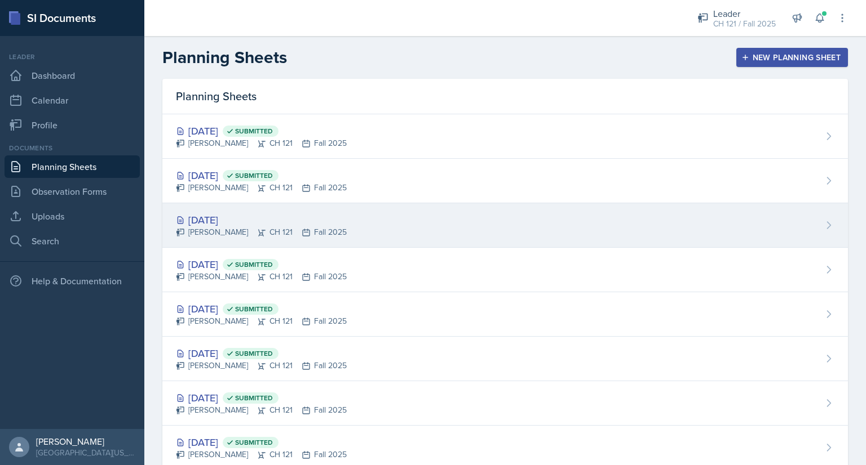
click at [221, 216] on div "[DATE]" at bounding box center [261, 219] width 171 height 15
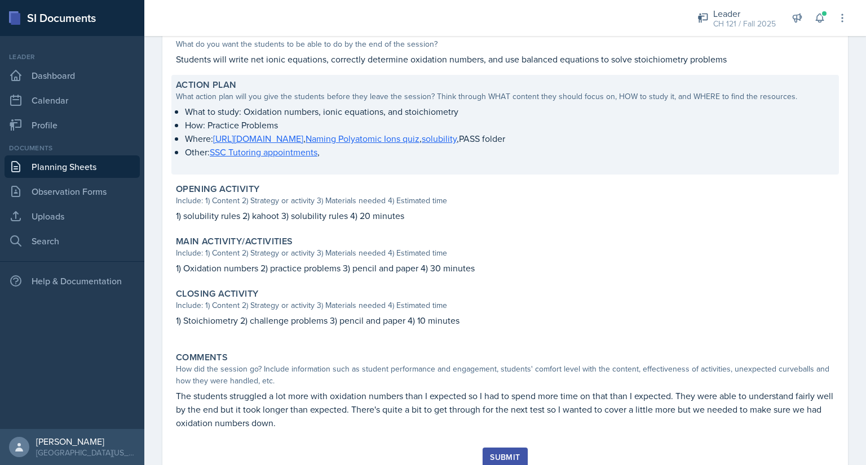
scroll to position [280, 0]
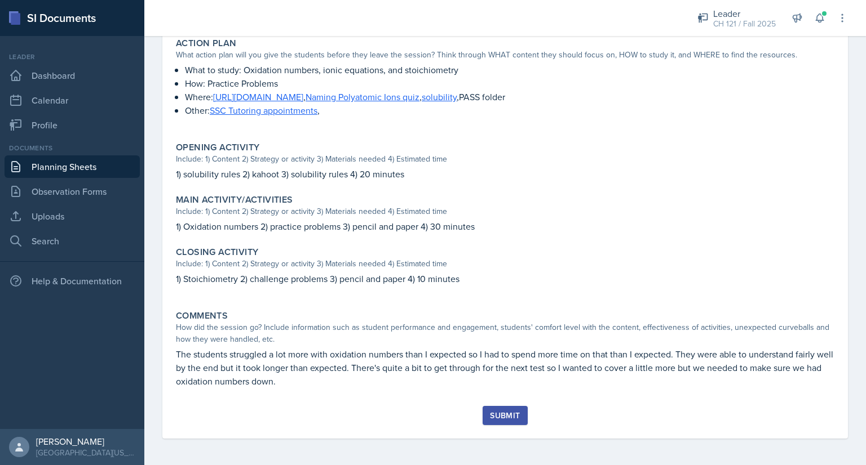
click at [509, 416] on div "Submit" at bounding box center [505, 415] width 30 height 9
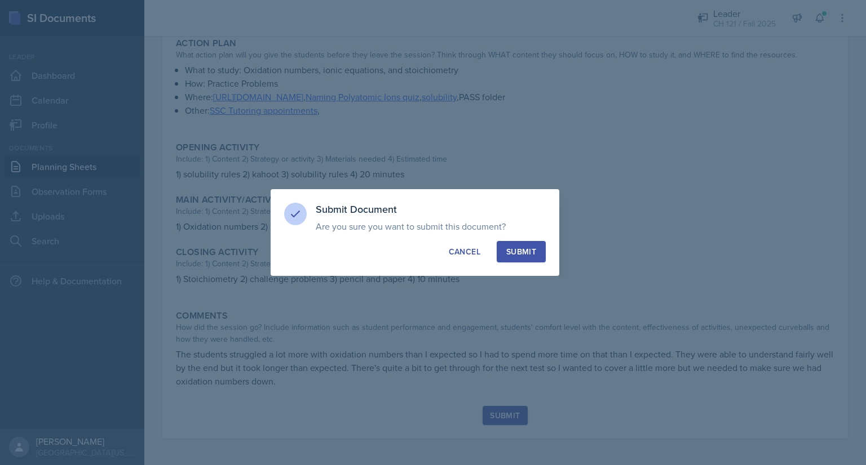
click at [517, 246] on div "Submit" at bounding box center [521, 251] width 30 height 11
radio input "true"
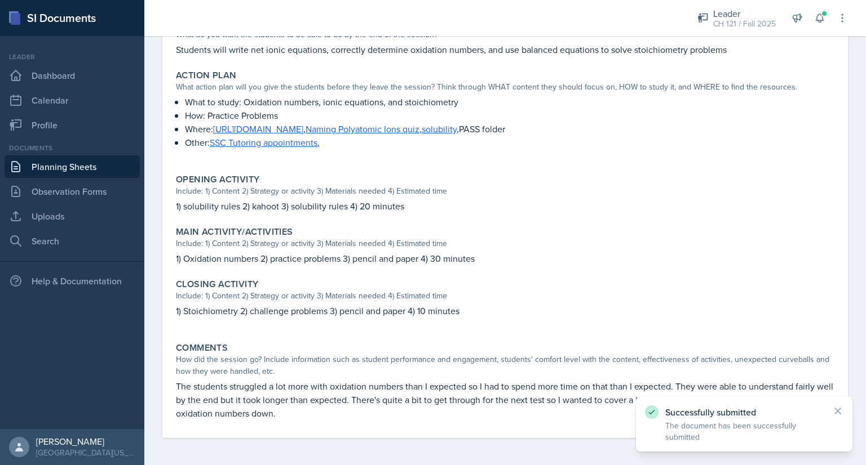
click at [95, 172] on link "Planning Sheets" at bounding box center [72, 167] width 135 height 23
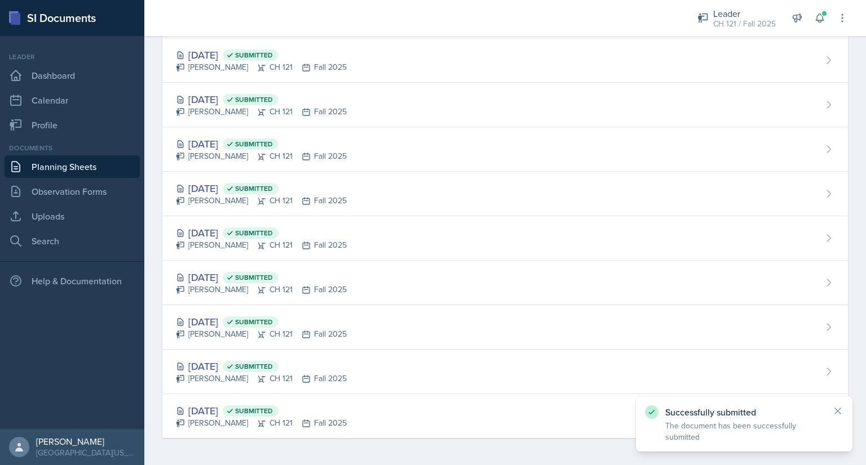
scroll to position [209, 0]
